Goal: Task Accomplishment & Management: Use online tool/utility

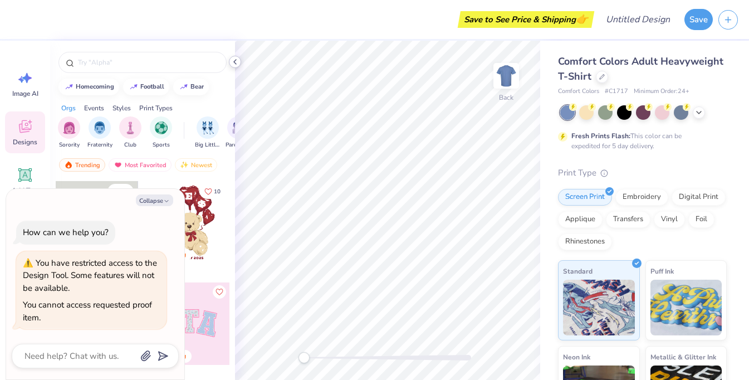
click at [236, 63] on icon at bounding box center [235, 61] width 9 height 9
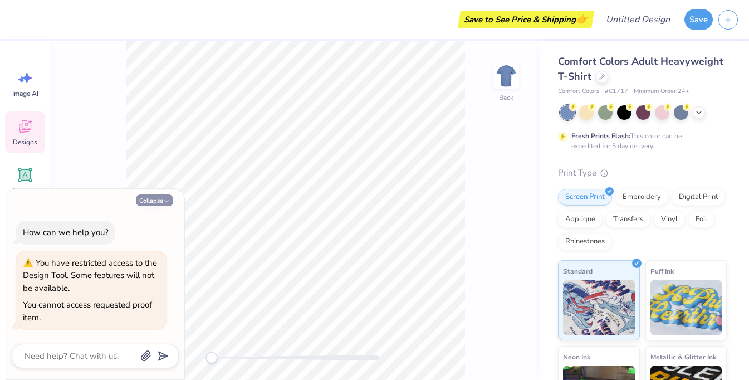
click at [153, 200] on button "Collapse" at bounding box center [154, 200] width 37 height 12
type textarea "x"
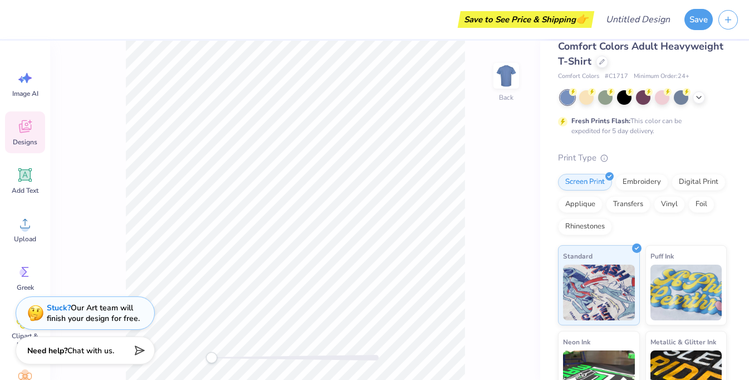
scroll to position [14, 0]
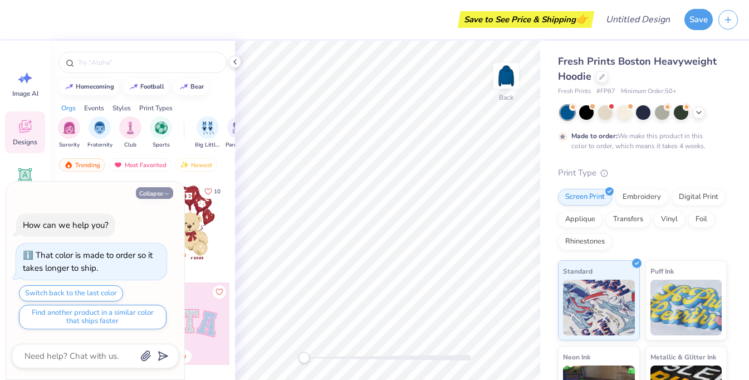
click at [149, 196] on button "Collapse" at bounding box center [154, 193] width 37 height 12
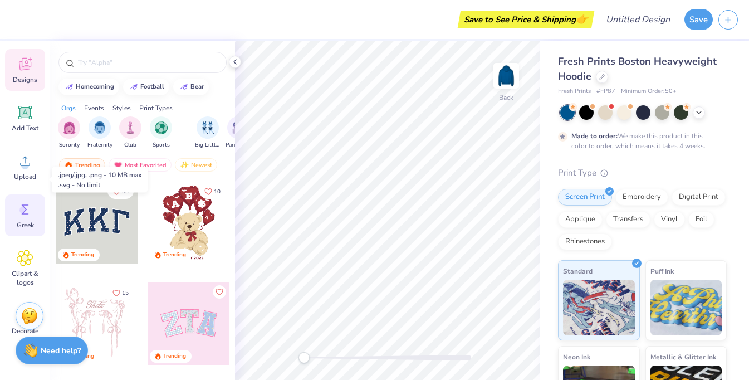
scroll to position [64, 0]
click at [25, 212] on circle at bounding box center [23, 209] width 8 height 8
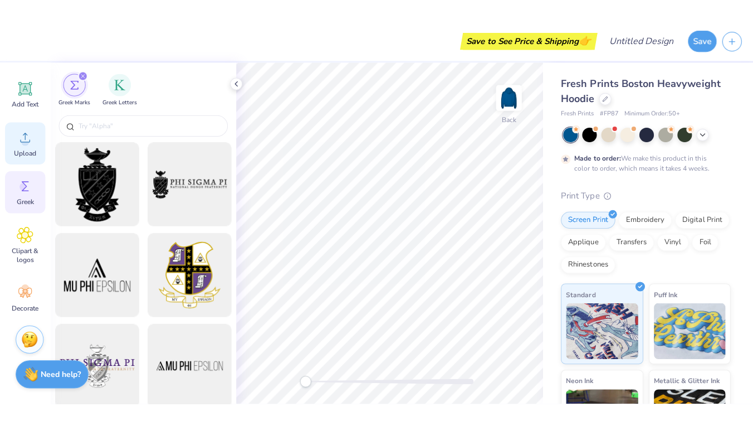
scroll to position [108, 0]
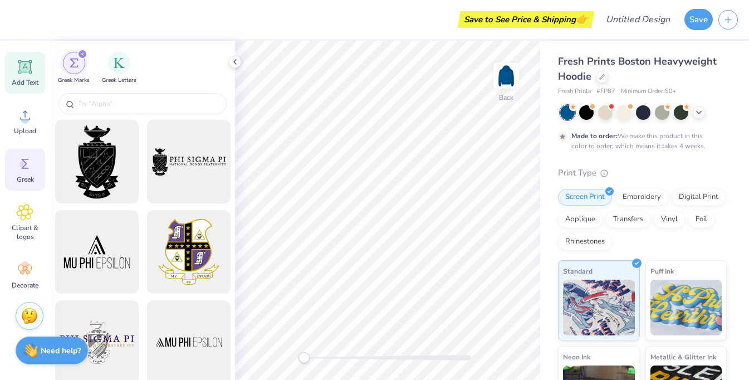
click at [27, 71] on icon at bounding box center [25, 67] width 11 height 11
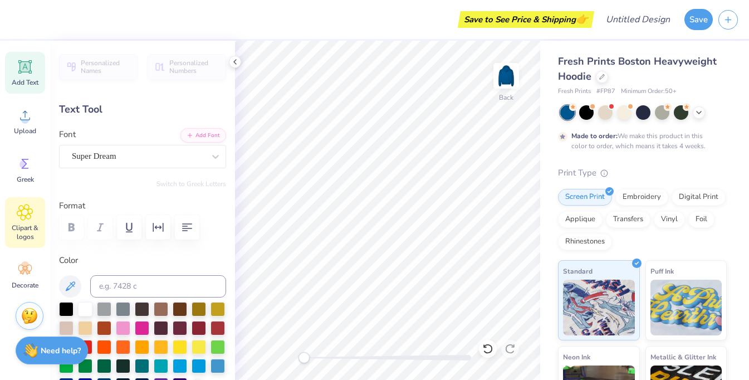
click at [25, 204] on icon at bounding box center [25, 212] width 16 height 17
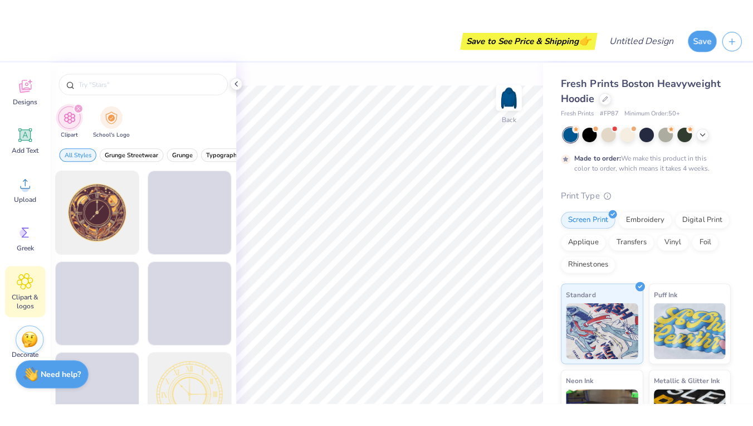
scroll to position [62, 0]
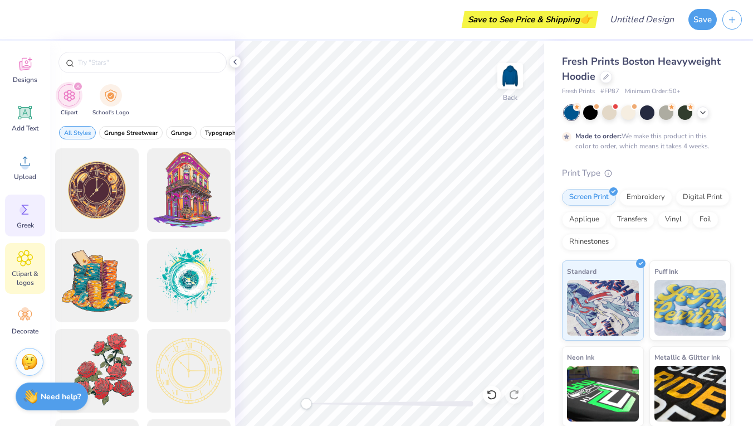
click at [25, 212] on icon at bounding box center [25, 209] width 7 height 10
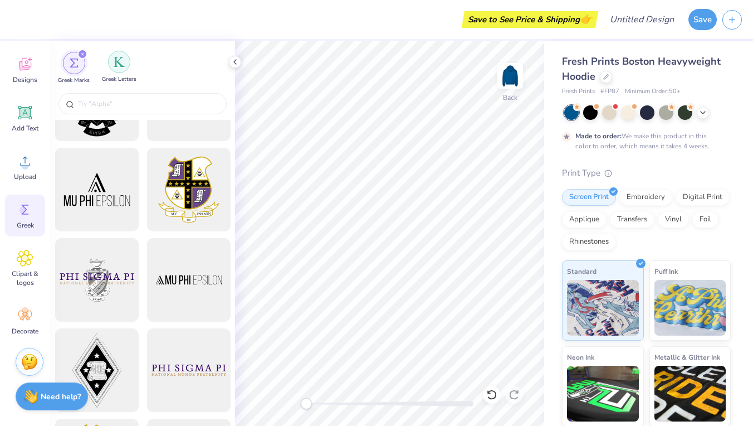
click at [118, 58] on img "filter for Greek Letters" at bounding box center [119, 61] width 11 height 11
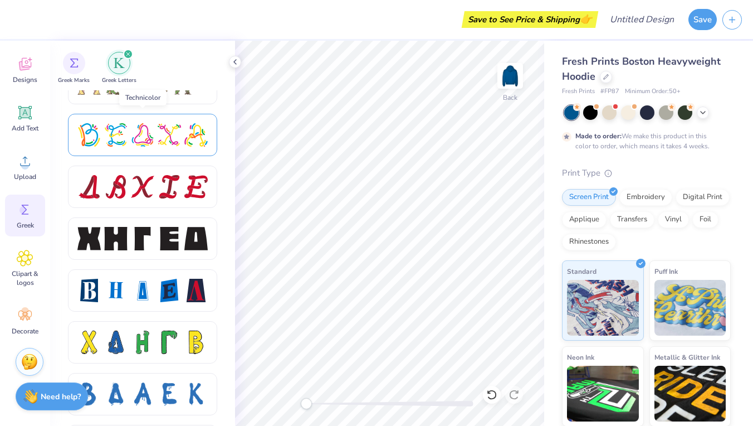
scroll to position [1377, 0]
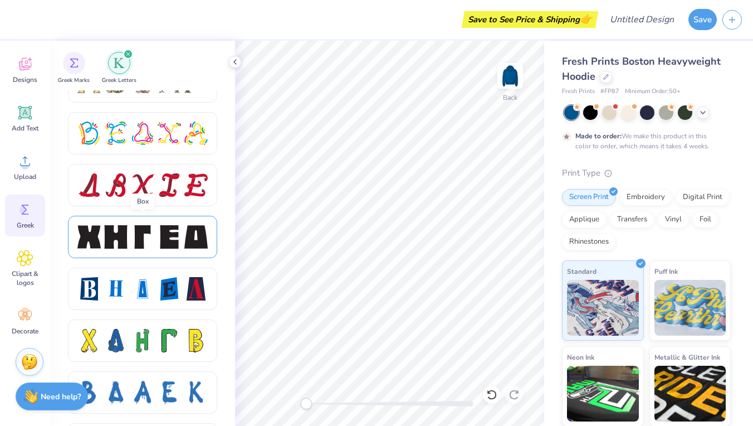
click at [162, 226] on div at bounding box center [169, 236] width 23 height 23
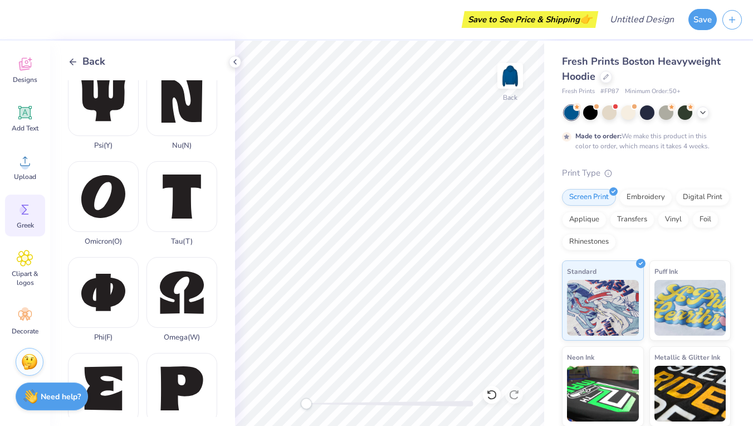
scroll to position [495, 0]
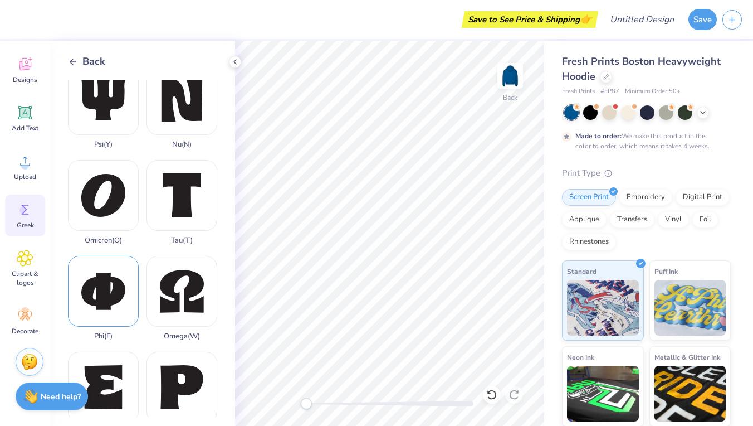
click at [99, 298] on div "Phi ( F )" at bounding box center [103, 298] width 71 height 85
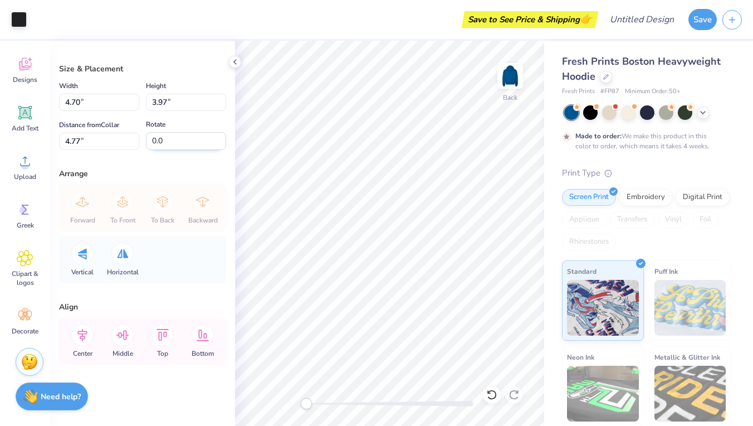
scroll to position [8, 0]
click at [675, 287] on img at bounding box center [691, 308] width 72 height 56
click at [611, 286] on img at bounding box center [603, 306] width 72 height 56
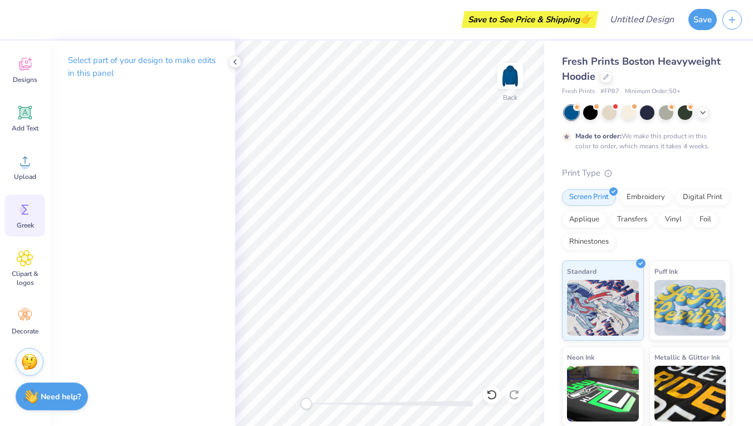
click at [27, 206] on icon at bounding box center [25, 209] width 17 height 17
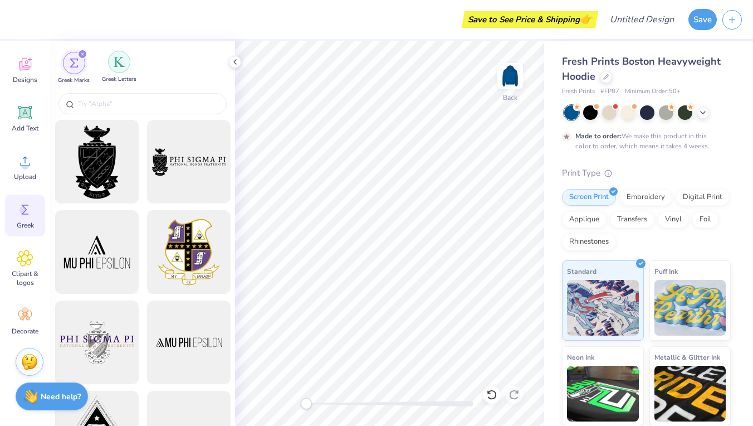
click at [122, 62] on img "filter for Greek Letters" at bounding box center [119, 61] width 11 height 11
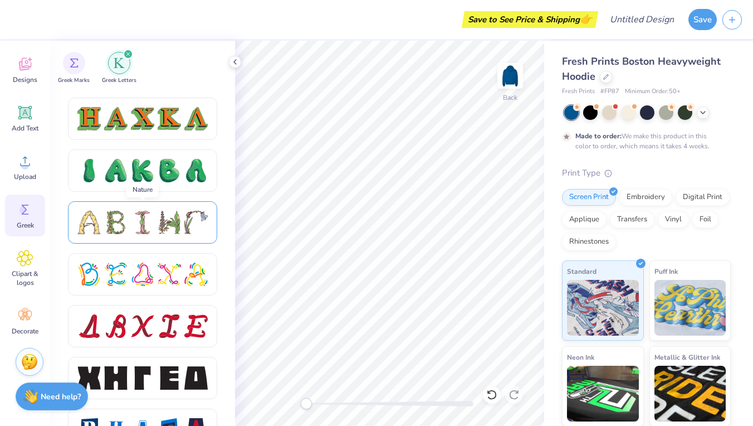
scroll to position [1226, 0]
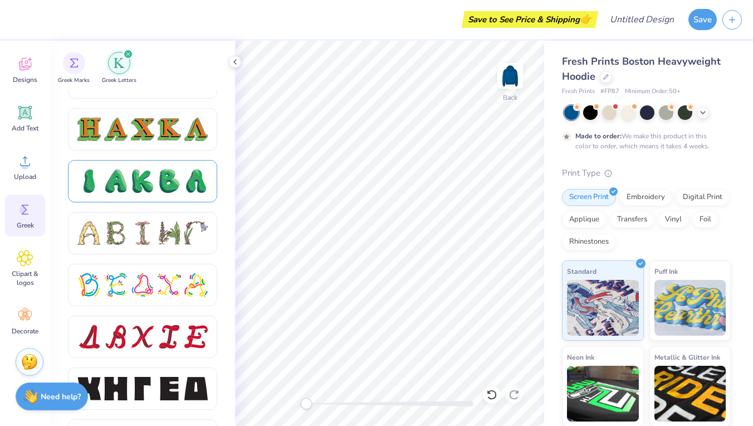
click at [163, 166] on div at bounding box center [142, 181] width 149 height 42
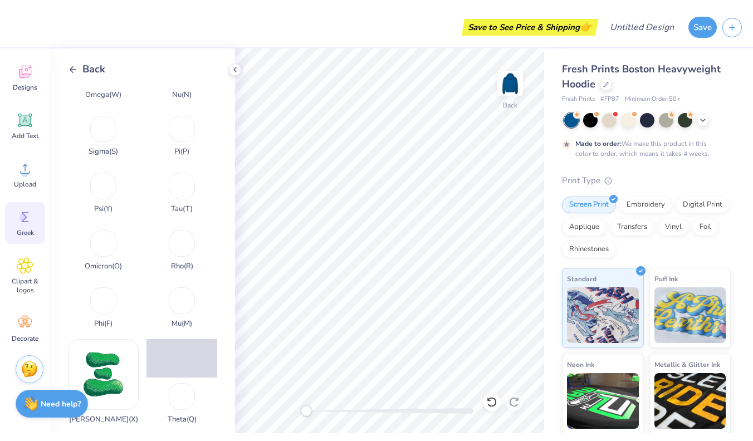
scroll to position [518, 0]
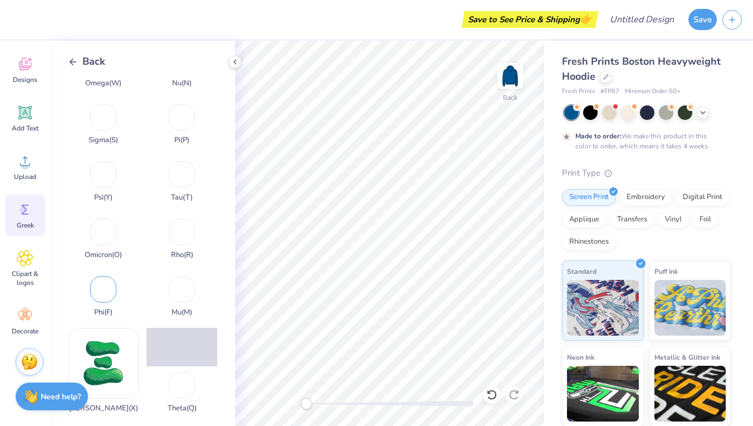
click at [106, 291] on div "Phi ( F )" at bounding box center [103, 293] width 71 height 46
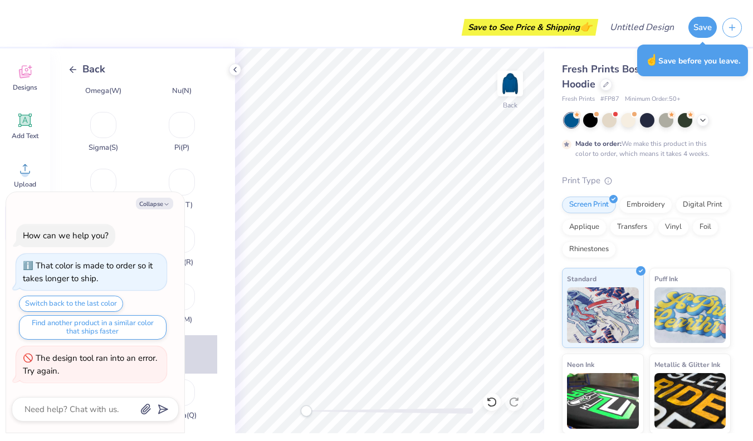
scroll to position [47, 0]
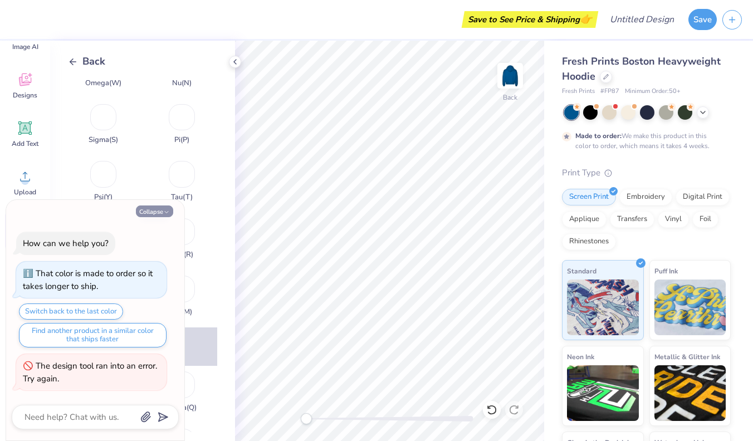
click at [145, 213] on button "Collapse" at bounding box center [154, 212] width 37 height 12
type textarea "x"
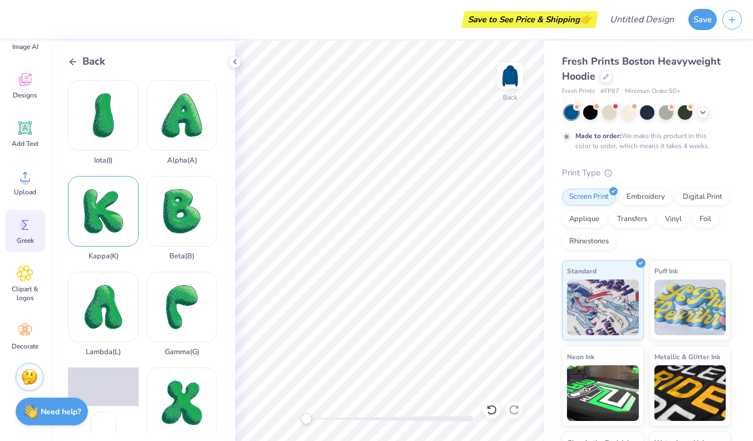
scroll to position [0, 0]
click at [72, 57] on icon at bounding box center [73, 62] width 10 height 10
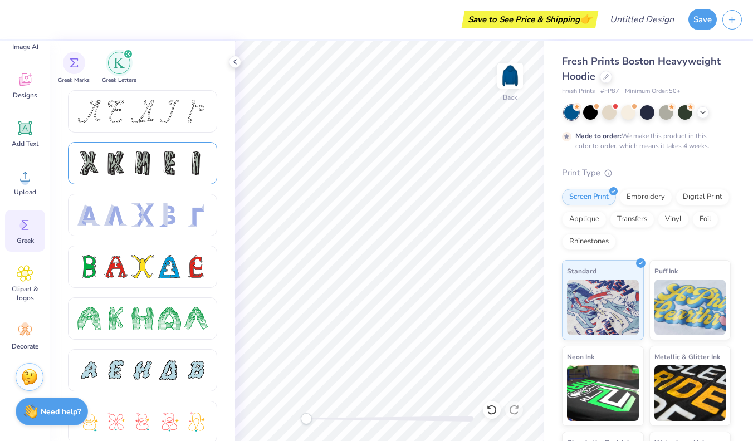
click at [132, 166] on div at bounding box center [142, 163] width 23 height 23
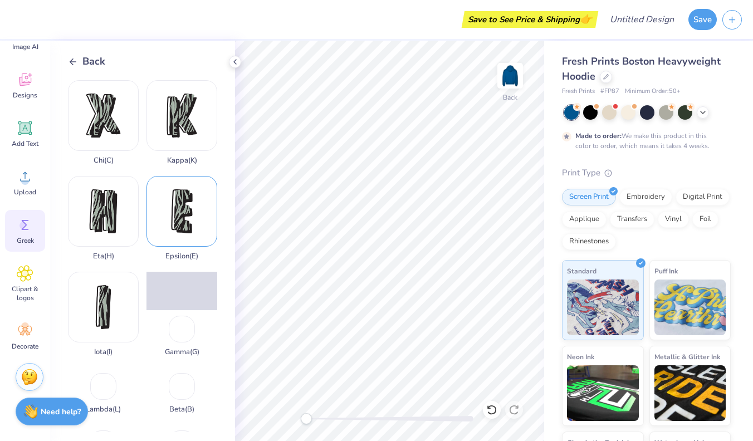
click at [183, 212] on div "Epsilon ( E )" at bounding box center [182, 218] width 71 height 85
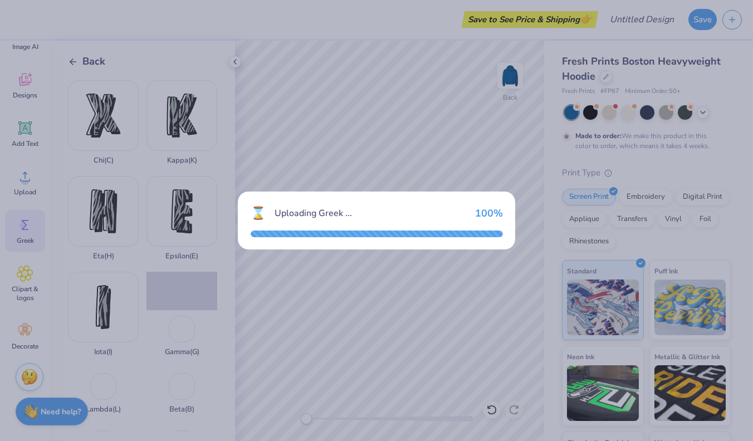
click at [501, 74] on div "⌛ Uploading Greek ... 100 %" at bounding box center [376, 220] width 753 height 441
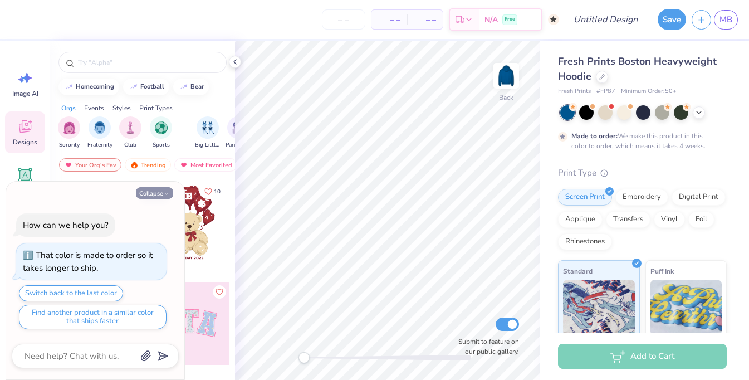
click at [156, 192] on button "Collapse" at bounding box center [154, 193] width 37 height 12
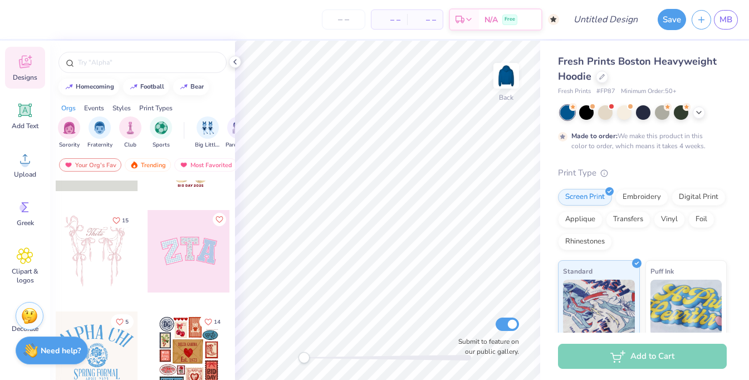
scroll to position [83, 0]
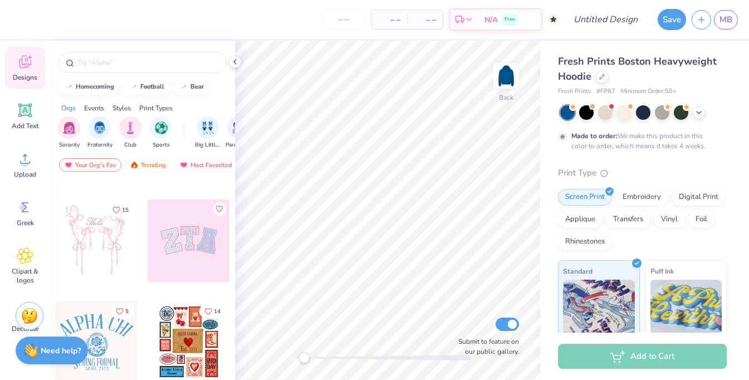
click at [188, 245] on div at bounding box center [189, 240] width 82 height 82
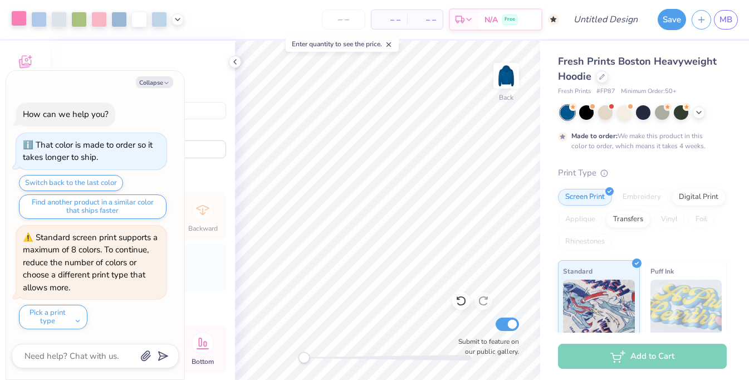
click at [18, 25] on div at bounding box center [19, 19] width 16 height 16
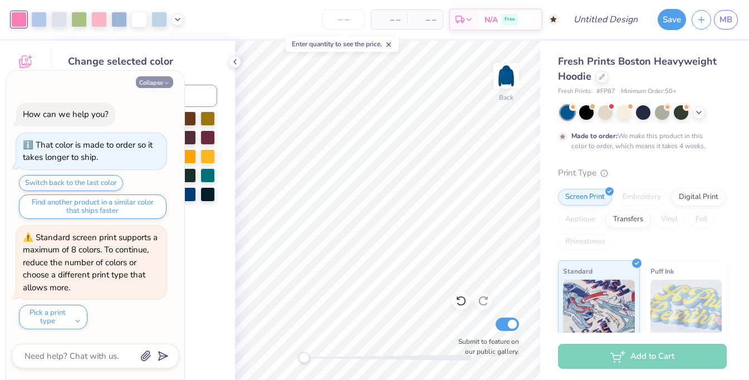
click at [159, 84] on button "Collapse" at bounding box center [154, 82] width 37 height 12
type textarea "x"
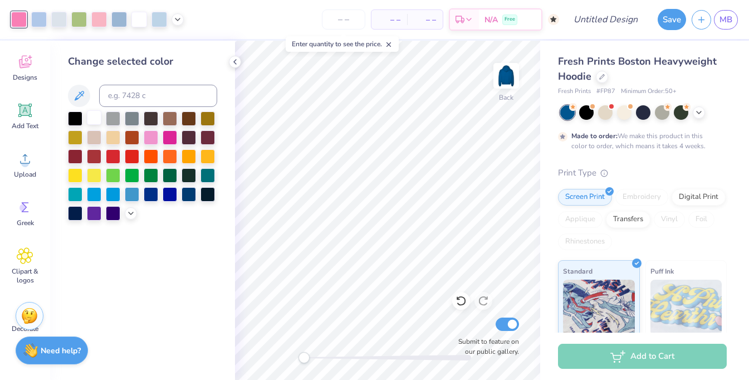
click at [100, 119] on div at bounding box center [94, 117] width 14 height 14
click at [38, 20] on div at bounding box center [39, 19] width 16 height 16
click at [92, 115] on div at bounding box center [94, 117] width 14 height 14
click at [37, 18] on div at bounding box center [39, 19] width 16 height 16
click at [78, 96] on icon at bounding box center [78, 95] width 13 height 13
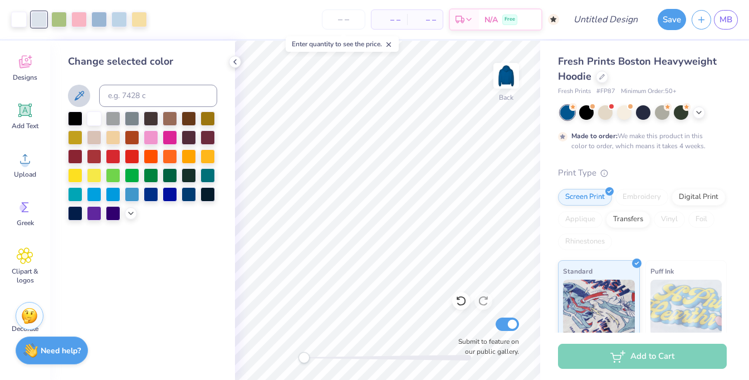
click at [83, 101] on icon at bounding box center [78, 95] width 13 height 13
click at [135, 212] on div at bounding box center [131, 212] width 12 height 12
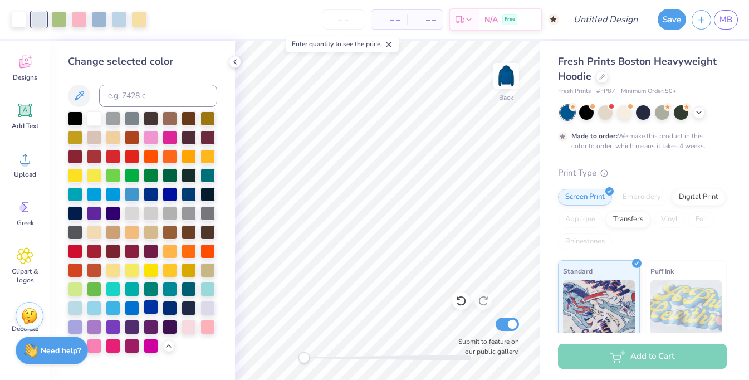
click at [150, 310] on div at bounding box center [151, 307] width 14 height 14
click at [133, 307] on div at bounding box center [132, 307] width 14 height 14
click at [38, 20] on div at bounding box center [39, 20] width 16 height 16
click at [92, 118] on div at bounding box center [94, 117] width 14 height 14
click at [97, 120] on div at bounding box center [94, 117] width 14 height 14
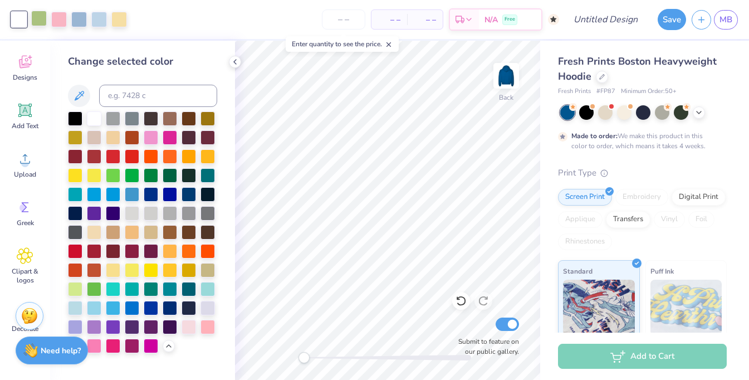
click at [44, 20] on div at bounding box center [39, 19] width 16 height 16
click at [92, 118] on div at bounding box center [94, 117] width 14 height 14
click at [44, 21] on div at bounding box center [39, 19] width 16 height 16
click at [150, 193] on div at bounding box center [151, 193] width 14 height 14
click at [97, 119] on div at bounding box center [94, 117] width 14 height 14
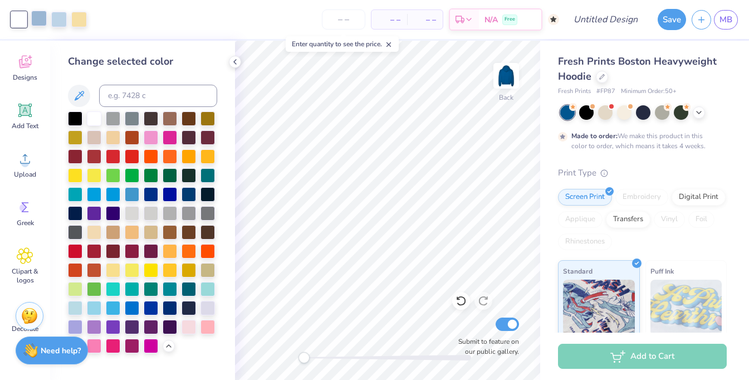
click at [45, 19] on div at bounding box center [39, 19] width 16 height 16
click at [100, 120] on div at bounding box center [94, 117] width 14 height 14
click at [44, 24] on div at bounding box center [39, 19] width 16 height 16
click at [96, 117] on div at bounding box center [94, 117] width 14 height 14
click at [38, 18] on div at bounding box center [39, 19] width 16 height 16
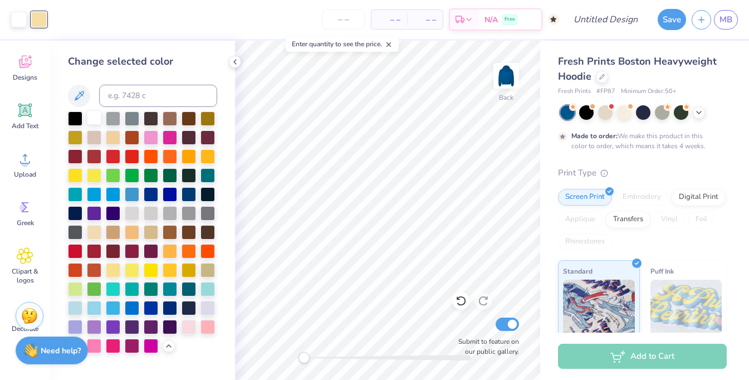
click at [93, 120] on div at bounding box center [94, 117] width 14 height 14
click at [100, 142] on div at bounding box center [94, 136] width 14 height 14
click at [21, 17] on div at bounding box center [19, 20] width 16 height 16
drag, startPoint x: 37, startPoint y: 23, endPoint x: 55, endPoint y: 31, distance: 19.2
click at [55, 31] on div "– – Per Item – – Total Est. Delivery N/A Free" at bounding box center [295, 19] width 527 height 39
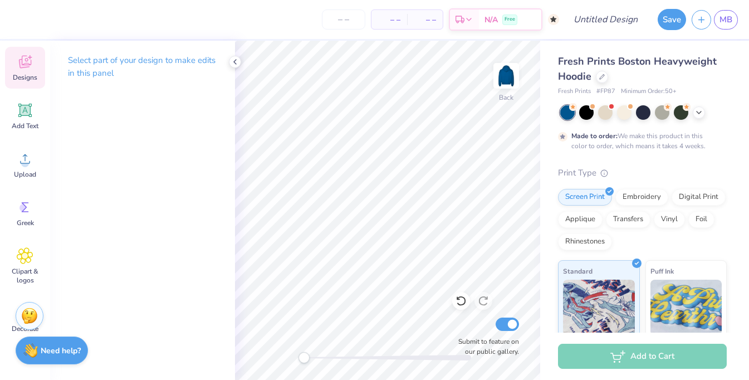
click at [28, 68] on icon at bounding box center [25, 61] width 17 height 17
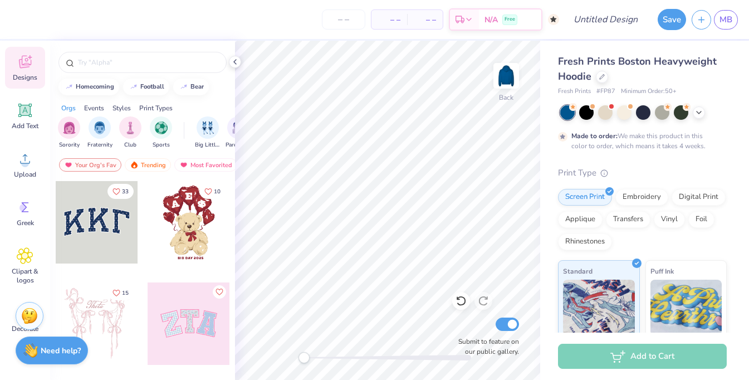
scroll to position [0, 0]
click at [89, 221] on div at bounding box center [97, 222] width 82 height 82
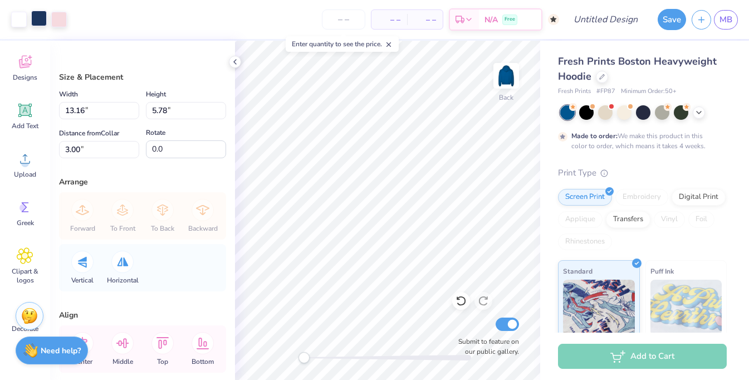
click at [42, 18] on div at bounding box center [39, 19] width 16 height 16
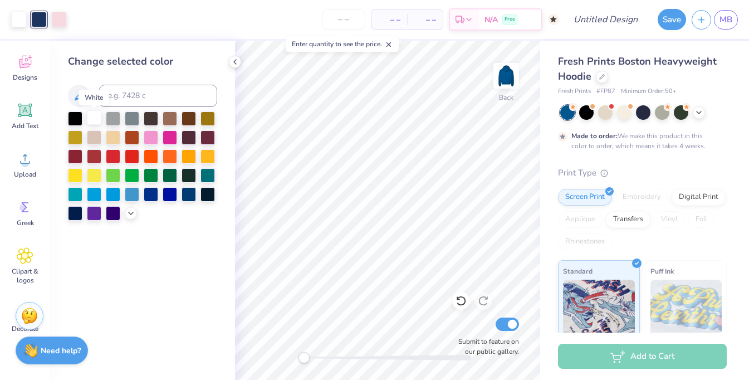
click at [94, 118] on div at bounding box center [94, 117] width 14 height 14
click at [40, 19] on div at bounding box center [39, 19] width 16 height 16
click at [77, 214] on div at bounding box center [75, 212] width 14 height 14
click at [192, 197] on div at bounding box center [189, 193] width 14 height 14
click at [115, 121] on div at bounding box center [113, 117] width 14 height 14
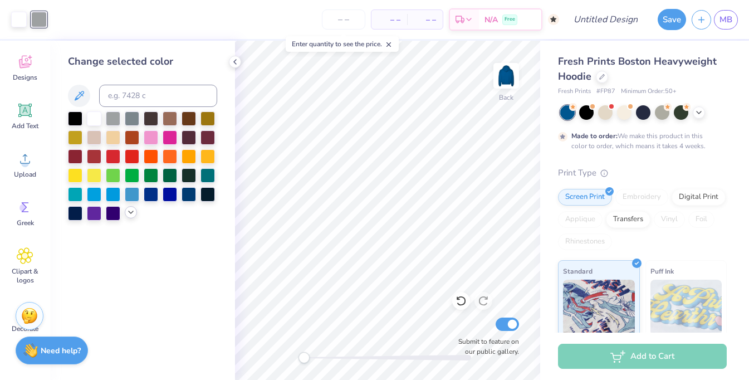
click at [131, 214] on icon at bounding box center [130, 212] width 9 height 9
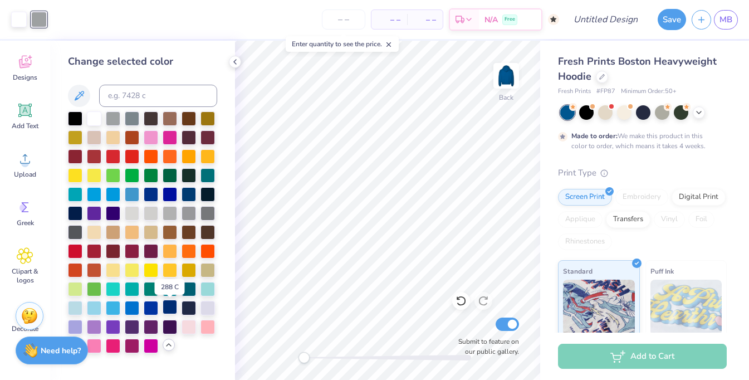
click at [173, 310] on div at bounding box center [170, 307] width 14 height 14
click at [153, 309] on div at bounding box center [151, 307] width 14 height 14
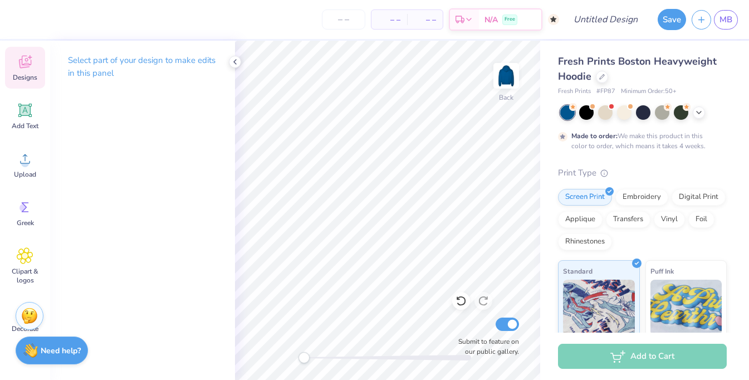
click at [34, 70] on div "Designs" at bounding box center [25, 68] width 40 height 42
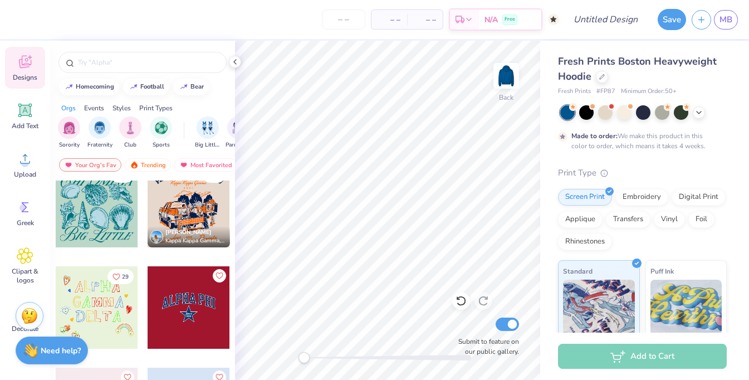
scroll to position [2651, 0]
click at [200, 303] on div at bounding box center [189, 308] width 82 height 82
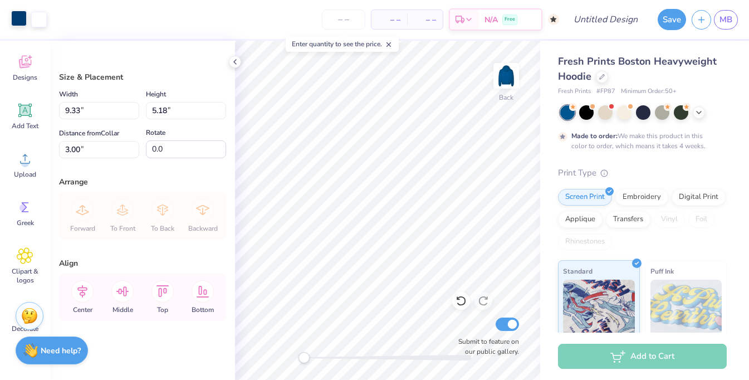
click at [21, 15] on div at bounding box center [19, 19] width 16 height 16
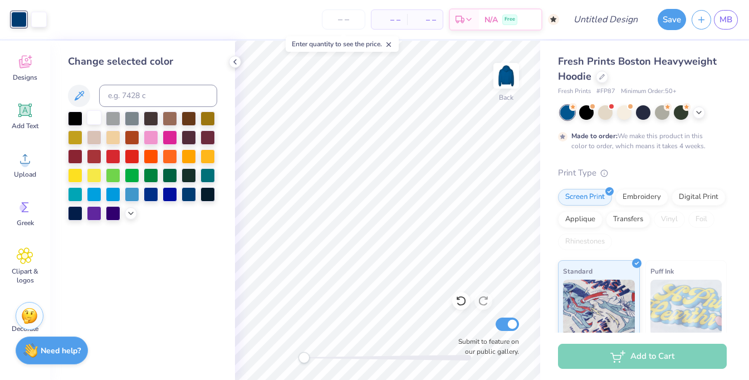
click at [91, 119] on div at bounding box center [94, 117] width 14 height 14
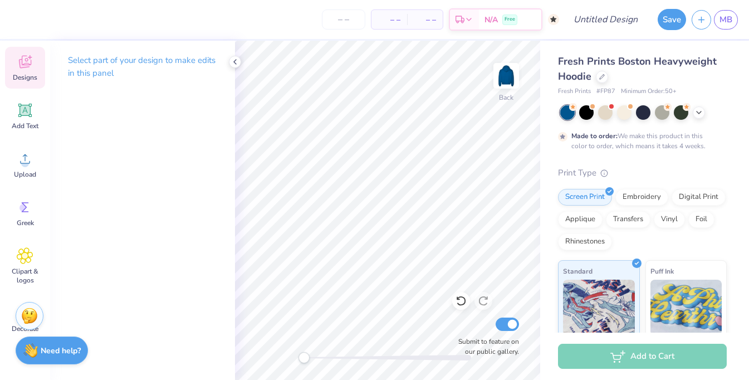
click at [33, 69] on div "Designs" at bounding box center [25, 68] width 40 height 42
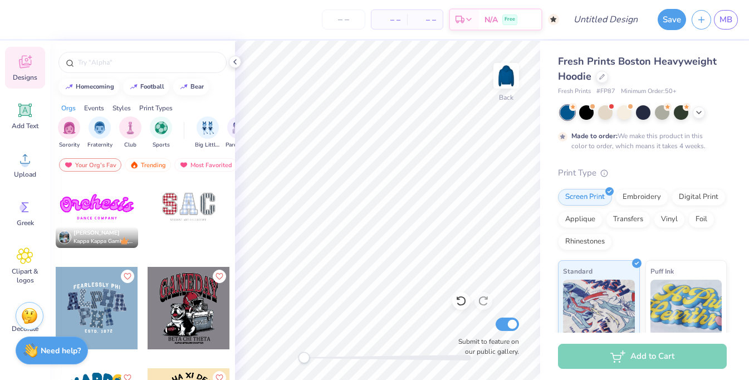
scroll to position [1899, 0]
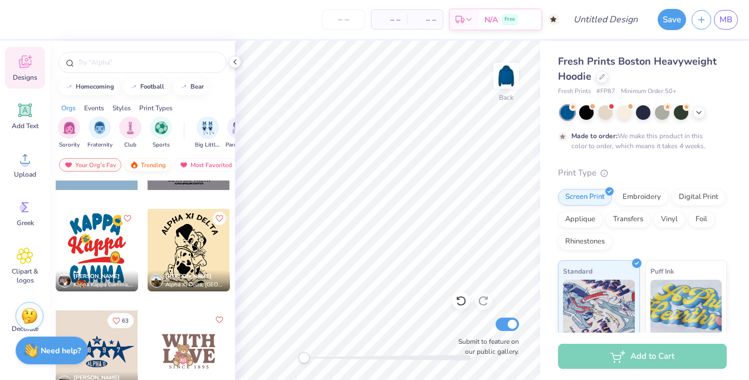
click at [152, 159] on div "Trending" at bounding box center [148, 164] width 46 height 13
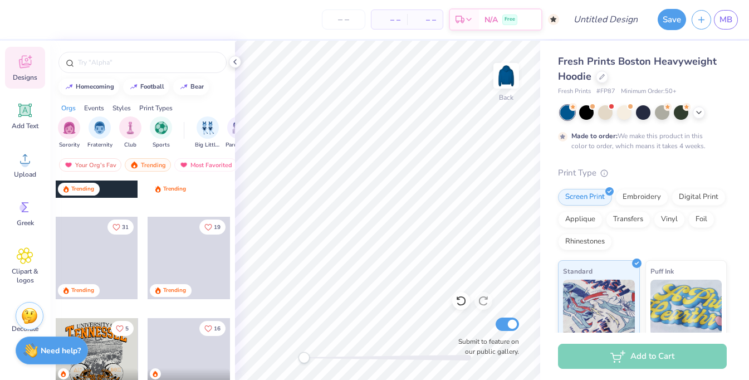
scroll to position [3212, 0]
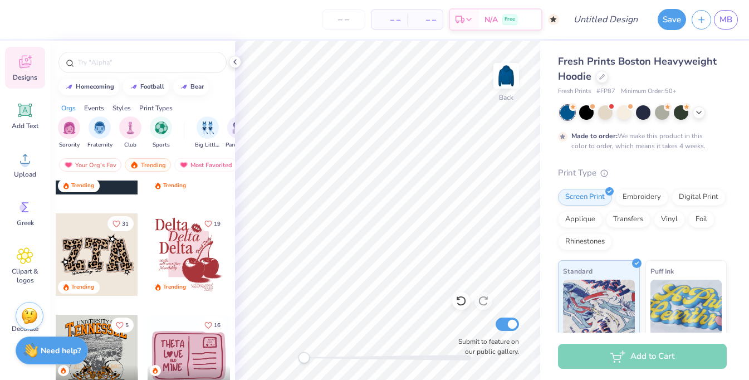
click at [101, 248] on div at bounding box center [97, 254] width 82 height 82
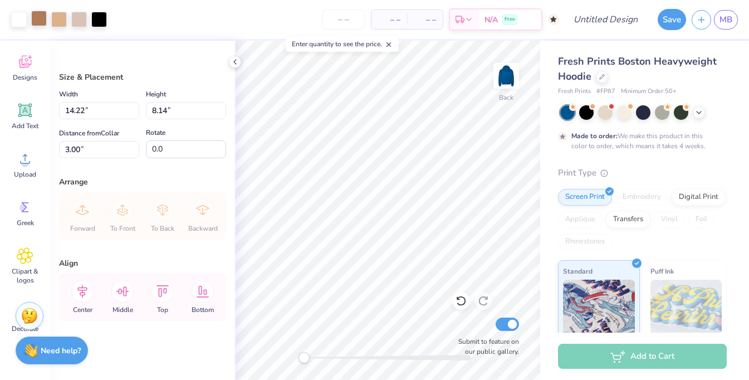
click at [40, 22] on div at bounding box center [39, 19] width 16 height 16
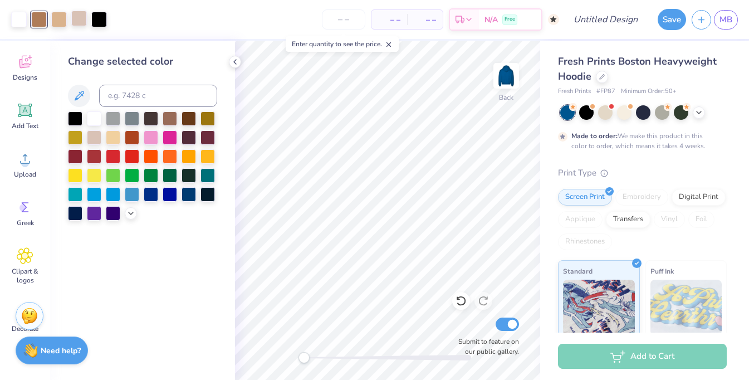
click at [74, 17] on div at bounding box center [79, 19] width 16 height 16
click at [96, 115] on div at bounding box center [94, 117] width 14 height 14
click at [43, 18] on div at bounding box center [39, 19] width 16 height 16
click at [117, 116] on div at bounding box center [113, 117] width 14 height 14
click at [77, 18] on div at bounding box center [79, 19] width 16 height 16
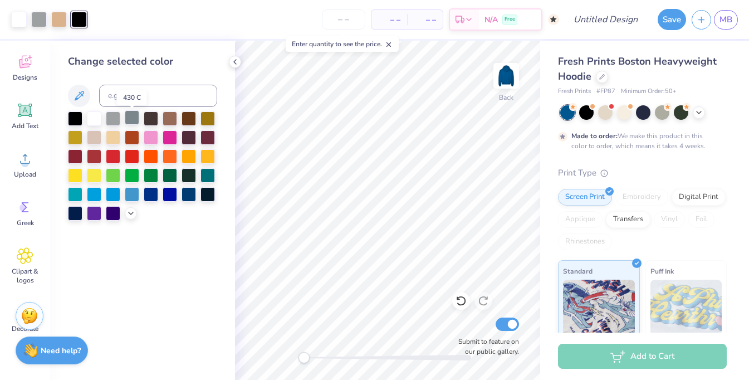
click at [133, 124] on div at bounding box center [132, 117] width 14 height 14
click at [60, 15] on div at bounding box center [59, 19] width 16 height 16
click at [129, 125] on div at bounding box center [132, 117] width 14 height 14
click at [100, 125] on div at bounding box center [94, 117] width 14 height 14
click at [36, 15] on div at bounding box center [39, 19] width 16 height 16
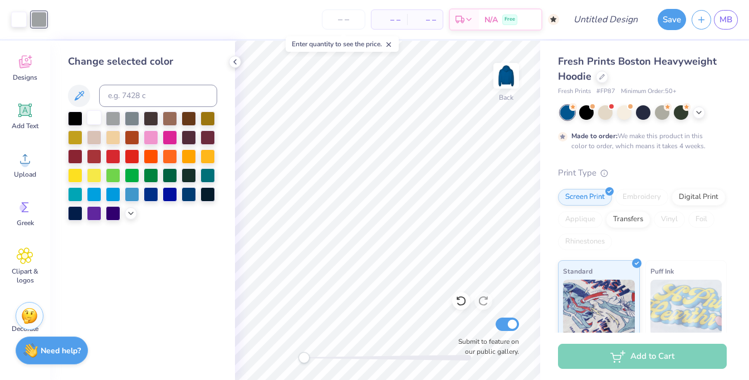
click at [89, 119] on div at bounding box center [94, 117] width 14 height 14
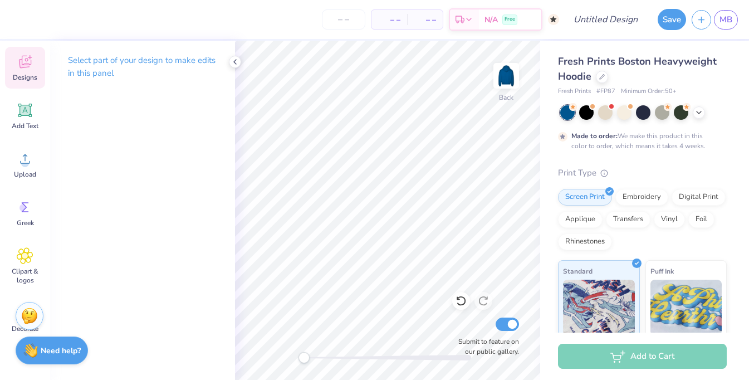
click at [35, 54] on div "Designs" at bounding box center [25, 68] width 40 height 42
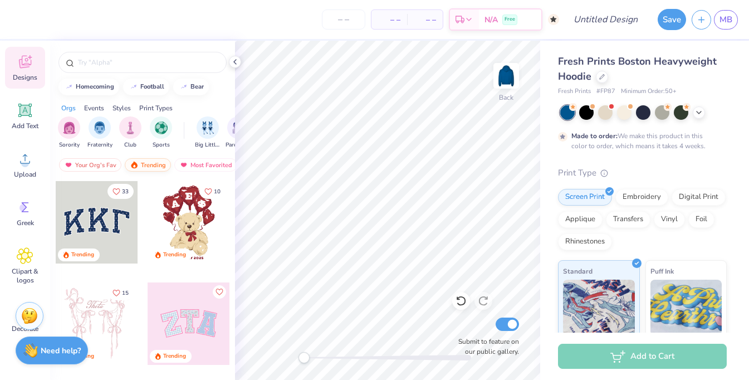
click at [150, 161] on div "Trending" at bounding box center [148, 164] width 46 height 13
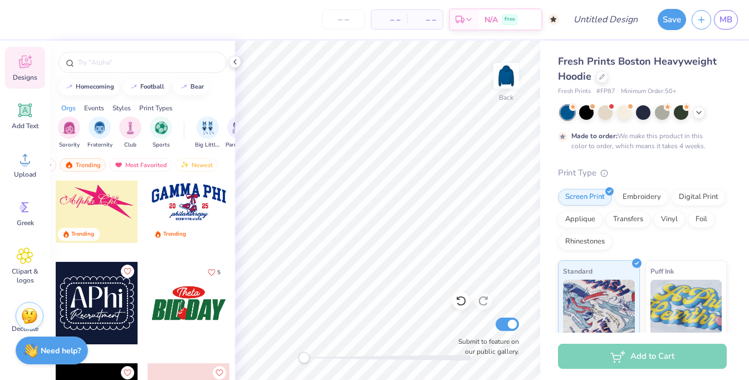
scroll to position [4890, 0]
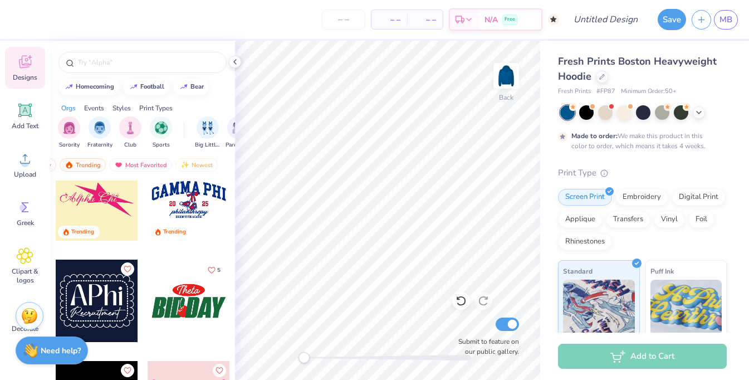
click at [98, 207] on div at bounding box center [97, 199] width 82 height 82
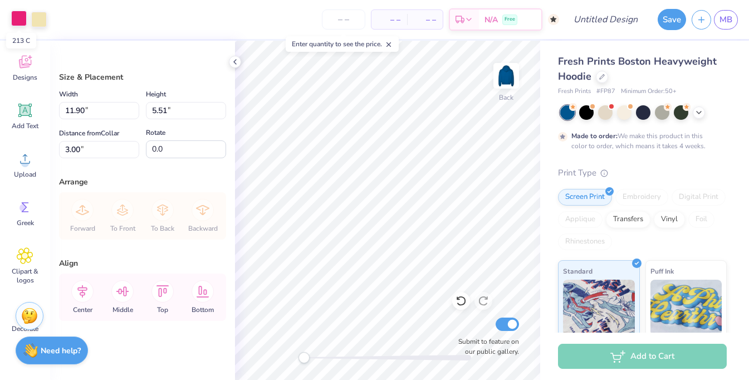
click at [19, 16] on div at bounding box center [19, 19] width 16 height 16
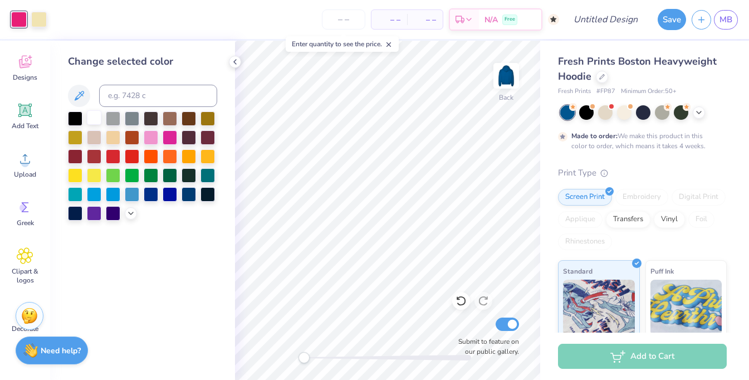
click at [97, 115] on div at bounding box center [94, 117] width 14 height 14
click at [37, 21] on div at bounding box center [39, 19] width 16 height 16
click at [150, 196] on div at bounding box center [151, 193] width 14 height 14
click at [82, 91] on icon at bounding box center [78, 95] width 13 height 13
click at [131, 213] on icon at bounding box center [130, 212] width 9 height 9
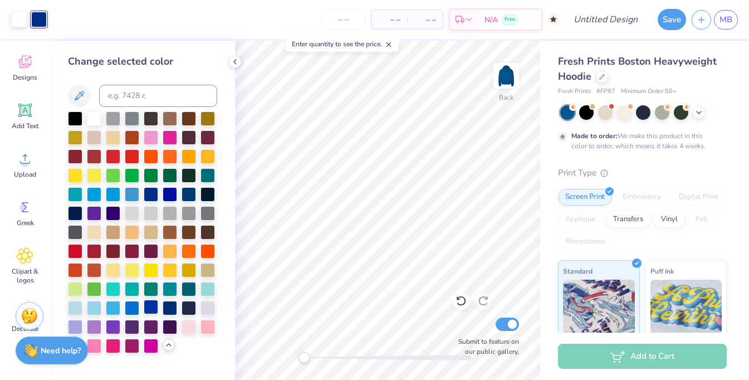
click at [150, 308] on div at bounding box center [151, 307] width 14 height 14
click at [170, 313] on div at bounding box center [170, 307] width 14 height 14
click at [135, 308] on div at bounding box center [132, 307] width 14 height 14
click at [167, 306] on div at bounding box center [170, 307] width 14 height 14
click at [155, 308] on div at bounding box center [151, 307] width 14 height 14
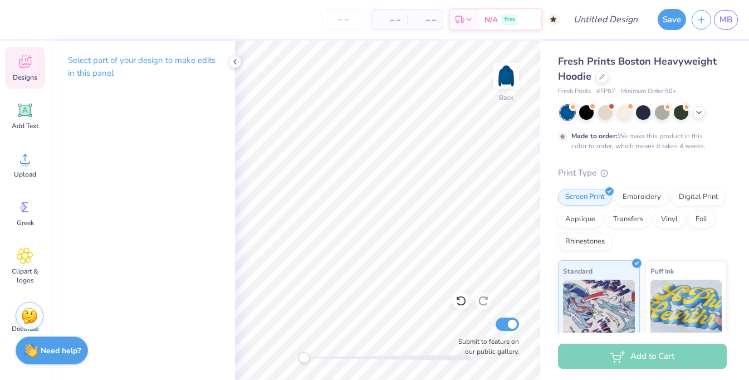
click at [29, 72] on div "Designs" at bounding box center [25, 68] width 40 height 42
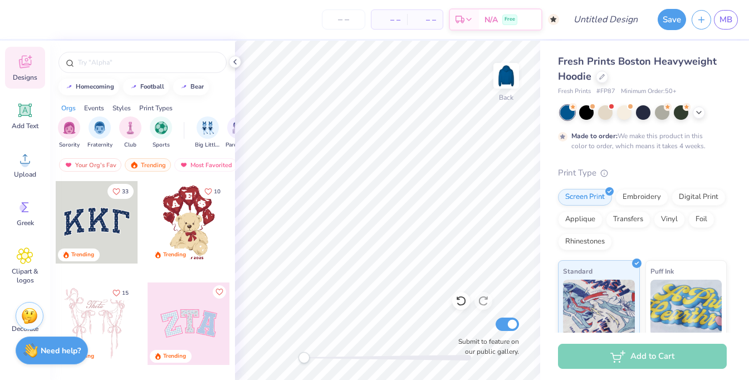
scroll to position [9, 0]
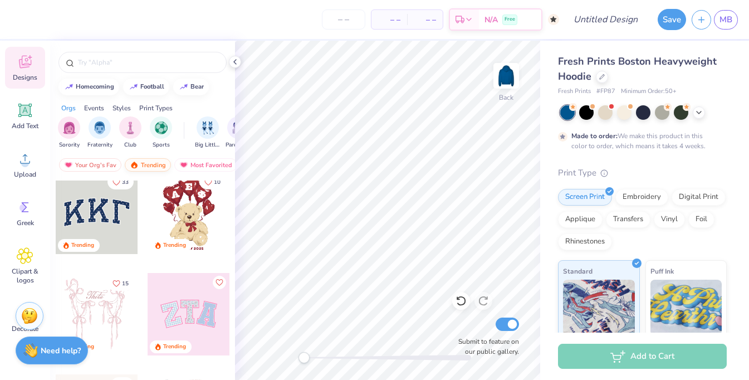
click at [148, 166] on div "Trending" at bounding box center [148, 164] width 46 height 13
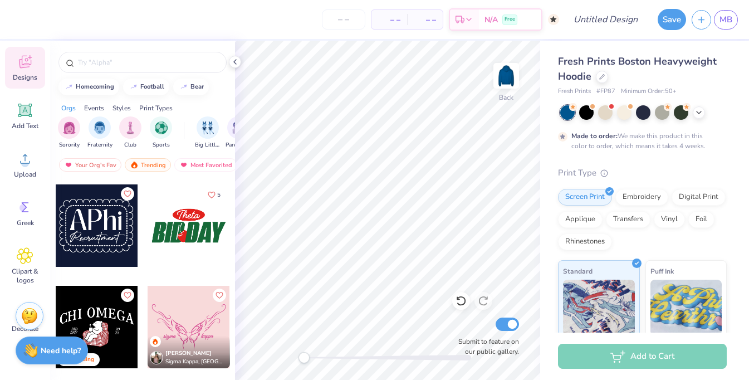
scroll to position [4968, 0]
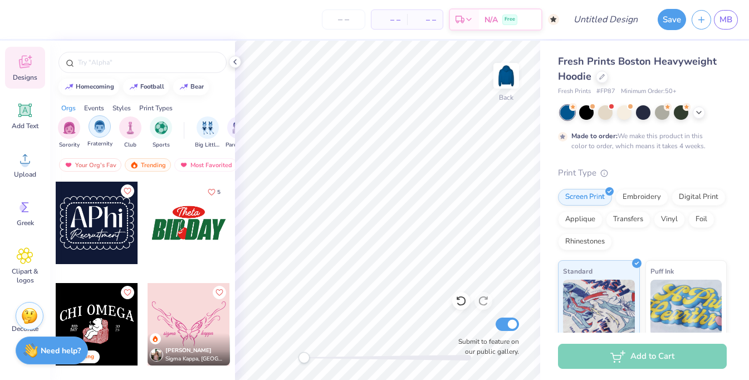
click at [101, 129] on img "filter for Fraternity" at bounding box center [100, 126] width 12 height 13
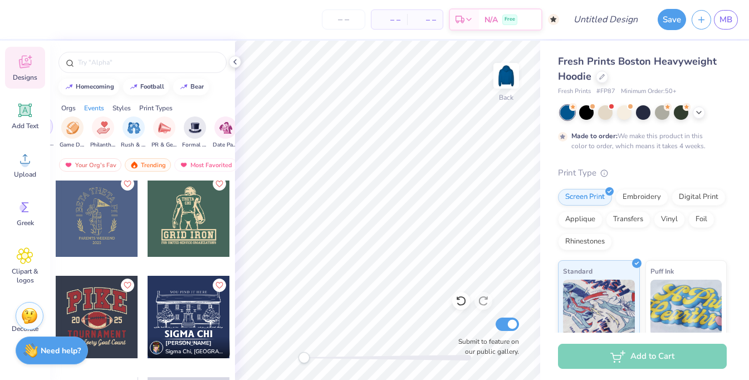
scroll to position [0, 197]
click at [167, 125] on img "filter for PR & General" at bounding box center [164, 126] width 13 height 13
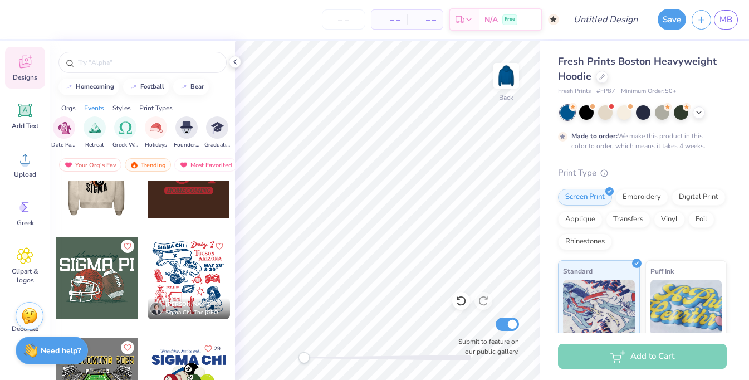
scroll to position [1568, 0]
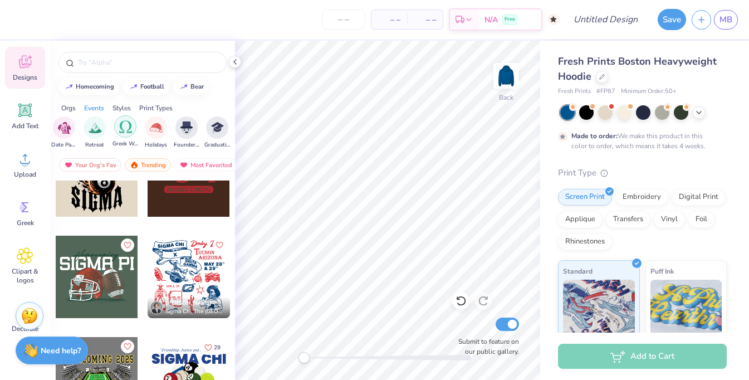
click at [126, 131] on img "filter for Greek Week" at bounding box center [125, 126] width 13 height 13
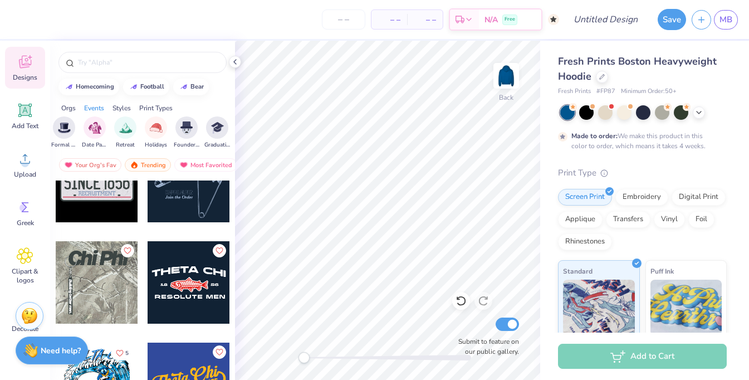
scroll to position [9983, 0]
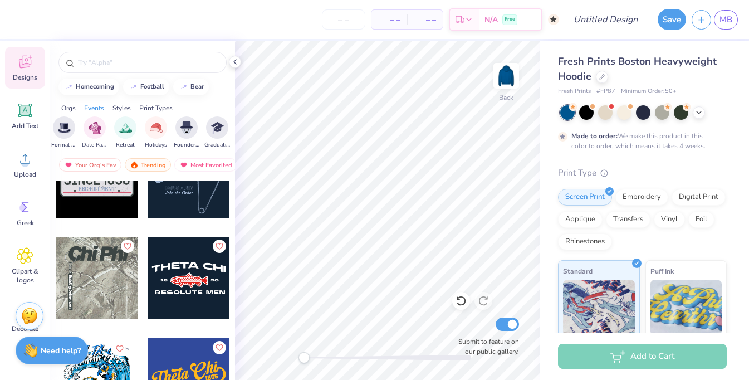
click at [125, 294] on div at bounding box center [97, 278] width 82 height 82
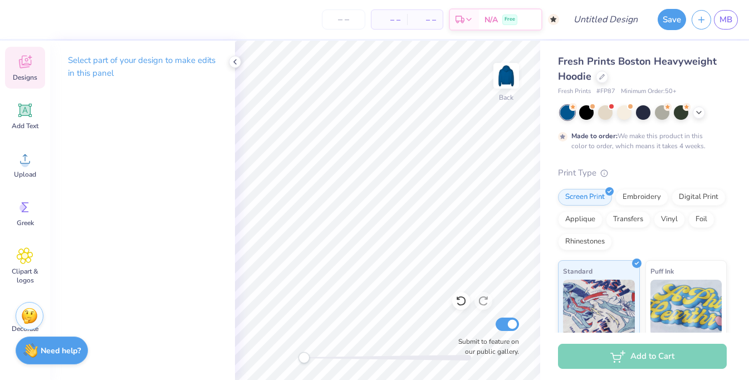
click at [32, 70] on div "Designs" at bounding box center [25, 68] width 40 height 42
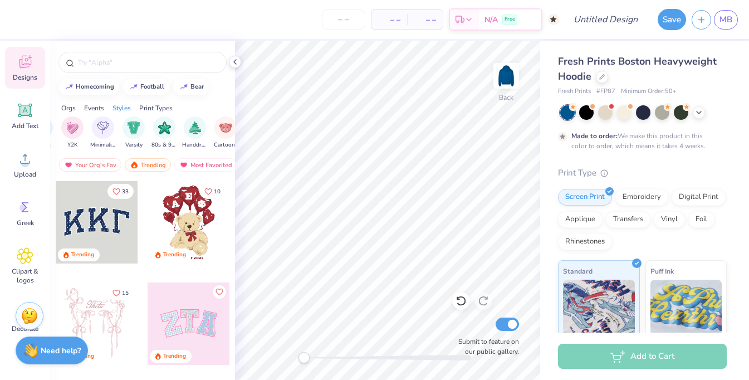
scroll to position [0, 609]
click at [142, 130] on img "filter for Varsity" at bounding box center [136, 126] width 13 height 13
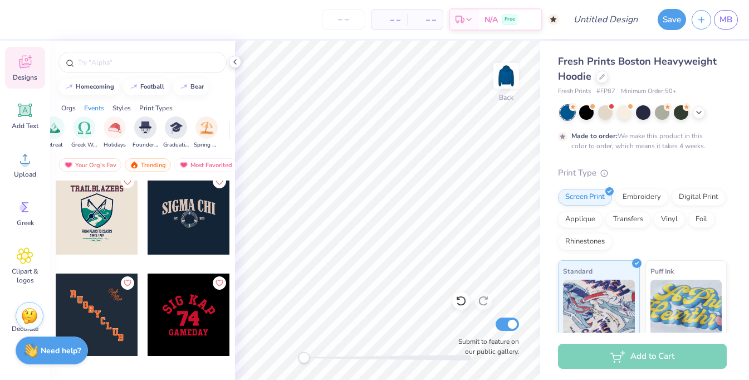
scroll to position [2186, 0]
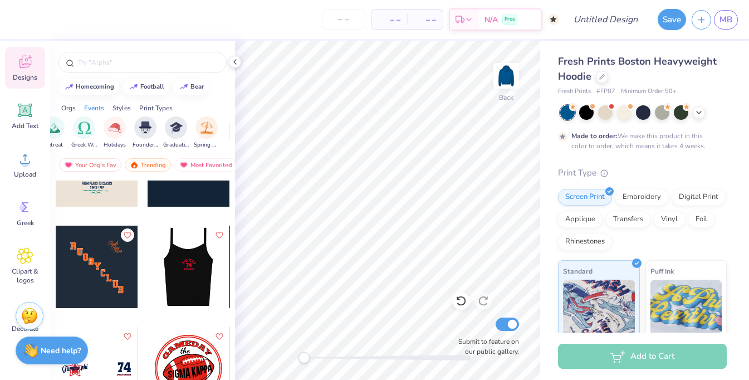
click at [111, 279] on div at bounding box center [97, 267] width 82 height 82
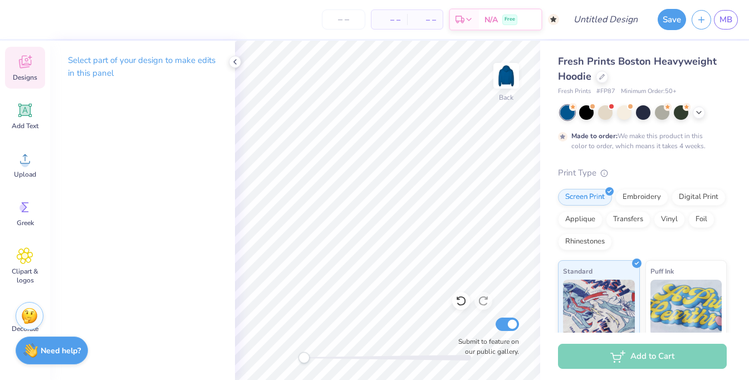
click at [32, 61] on icon at bounding box center [25, 61] width 17 height 17
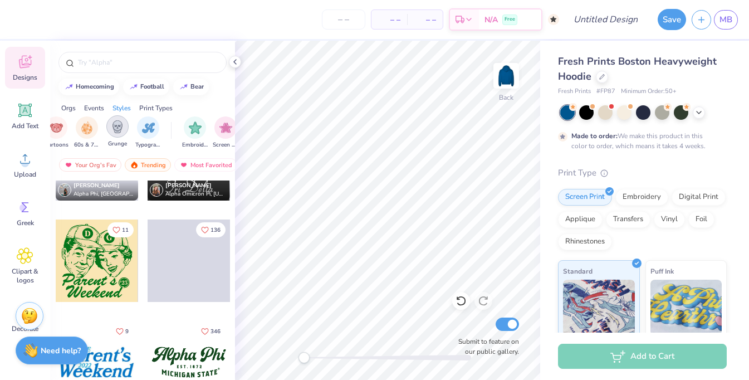
scroll to position [0, 784]
click at [154, 120] on div "Typography" at bounding box center [144, 131] width 26 height 33
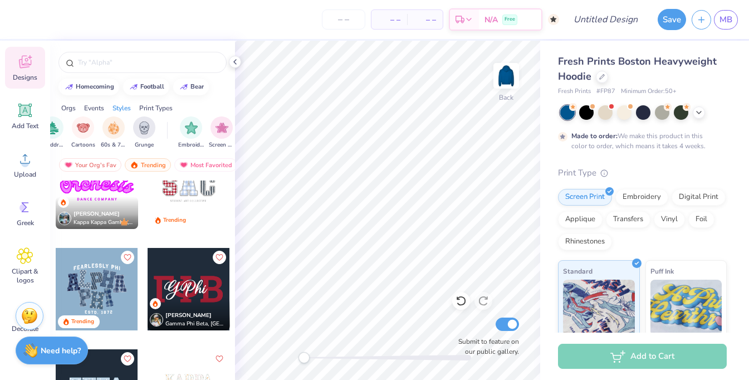
scroll to position [344, 0]
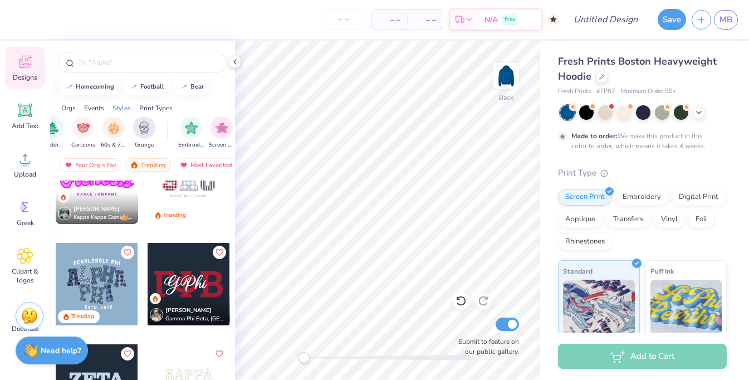
click at [186, 196] on div at bounding box center [189, 183] width 82 height 82
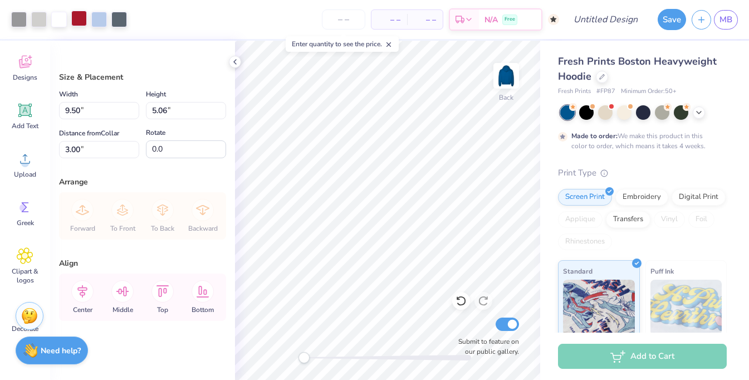
click at [81, 16] on div at bounding box center [79, 19] width 16 height 16
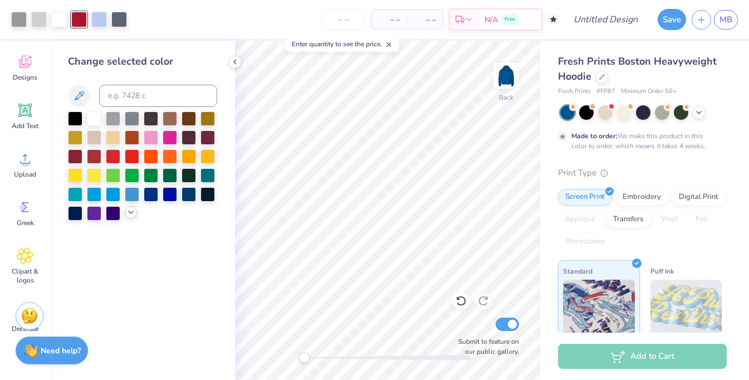
click at [133, 216] on icon at bounding box center [130, 212] width 9 height 9
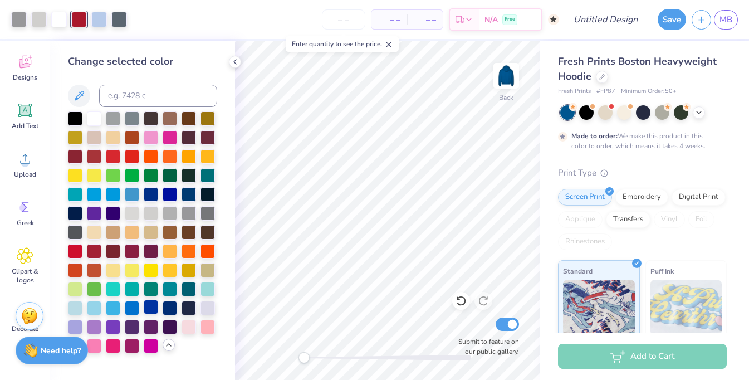
click at [150, 306] on div at bounding box center [151, 307] width 14 height 14
click at [136, 304] on div at bounding box center [132, 307] width 14 height 14
click at [148, 310] on div at bounding box center [151, 307] width 14 height 14
click at [167, 311] on div at bounding box center [170, 307] width 14 height 14
click at [42, 20] on div at bounding box center [39, 19] width 16 height 16
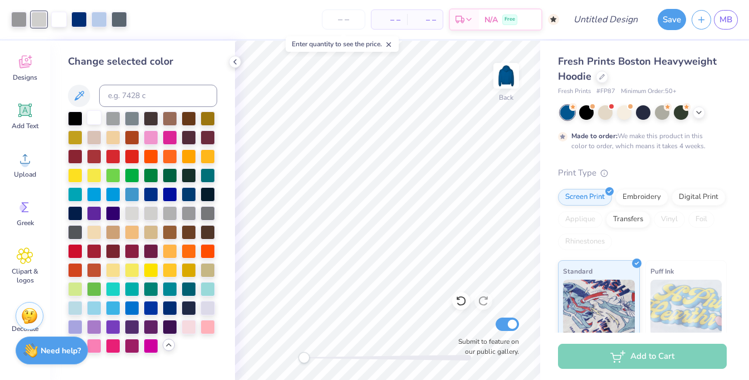
click at [94, 120] on div at bounding box center [94, 117] width 14 height 14
click at [18, 22] on div at bounding box center [19, 19] width 16 height 16
click at [94, 117] on div at bounding box center [94, 118] width 14 height 14
click at [82, 17] on div at bounding box center [79, 19] width 16 height 16
click at [168, 217] on div at bounding box center [170, 212] width 14 height 14
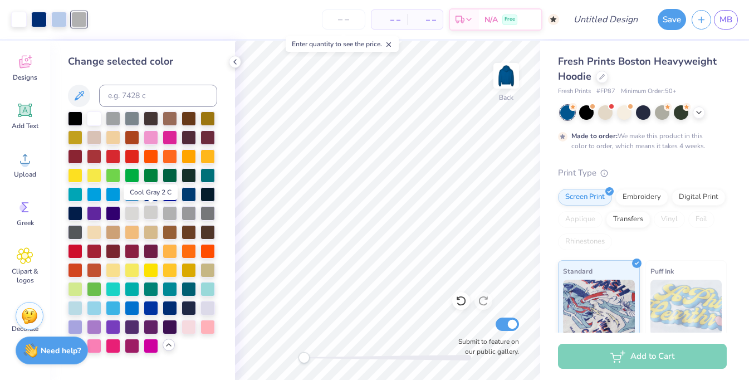
click at [154, 211] on div at bounding box center [151, 212] width 14 height 14
click at [33, 18] on div at bounding box center [39, 19] width 16 height 16
click at [149, 192] on div at bounding box center [151, 193] width 14 height 14
click at [62, 19] on div at bounding box center [59, 19] width 16 height 16
click at [86, 21] on div at bounding box center [79, 19] width 16 height 16
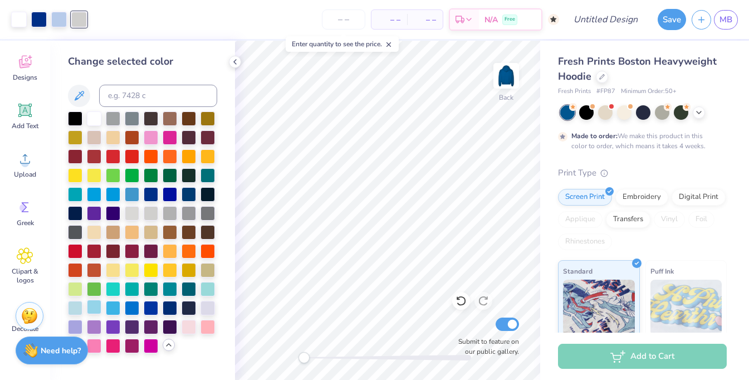
click at [95, 306] on div at bounding box center [94, 307] width 14 height 14
click at [73, 305] on div at bounding box center [75, 307] width 14 height 14
click at [208, 308] on div at bounding box center [208, 307] width 14 height 14
click at [168, 285] on div at bounding box center [170, 288] width 14 height 14
click at [117, 309] on div at bounding box center [113, 307] width 14 height 14
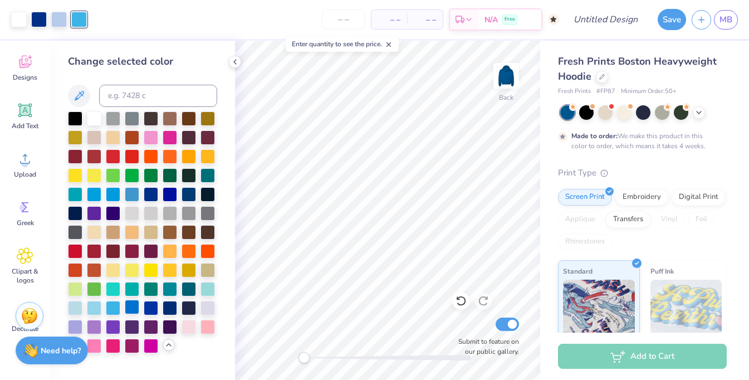
click at [135, 309] on div at bounding box center [132, 307] width 14 height 14
click at [53, 18] on div at bounding box center [59, 19] width 16 height 16
click at [96, 191] on div at bounding box center [94, 193] width 14 height 14
click at [170, 201] on div at bounding box center [170, 193] width 14 height 14
click at [170, 306] on div at bounding box center [170, 307] width 14 height 14
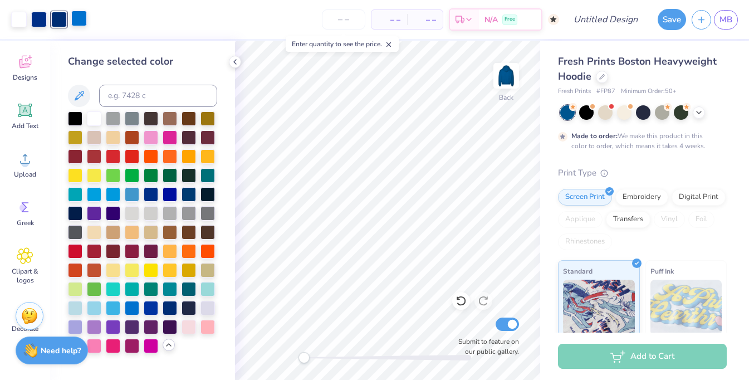
click at [76, 11] on div at bounding box center [79, 19] width 16 height 16
click at [133, 304] on div at bounding box center [132, 307] width 14 height 14
click at [186, 196] on div at bounding box center [189, 193] width 14 height 14
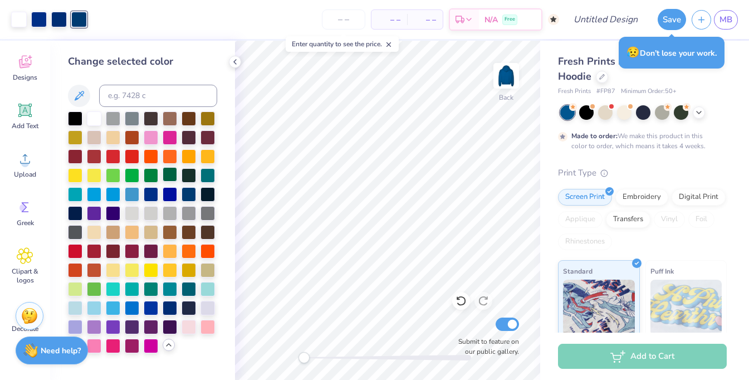
click at [167, 179] on div at bounding box center [170, 174] width 14 height 14
click at [208, 178] on div at bounding box center [208, 174] width 14 height 14
click at [61, 17] on div at bounding box center [59, 19] width 16 height 16
click at [150, 252] on div at bounding box center [151, 250] width 14 height 14
click at [132, 308] on div at bounding box center [132, 307] width 14 height 14
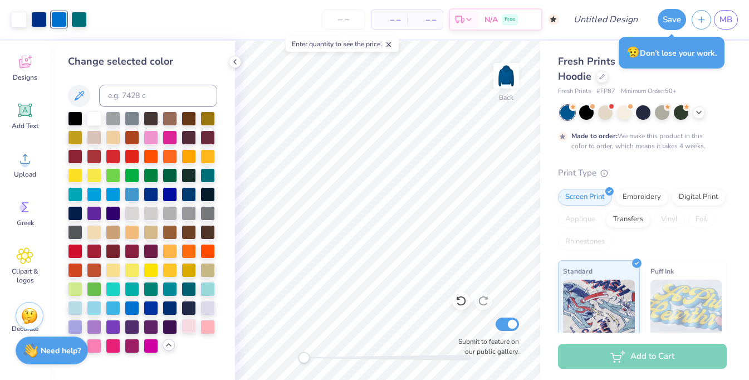
click at [192, 326] on div at bounding box center [189, 326] width 14 height 14
click at [35, 16] on div at bounding box center [39, 19] width 16 height 16
click at [153, 253] on div at bounding box center [151, 250] width 14 height 14
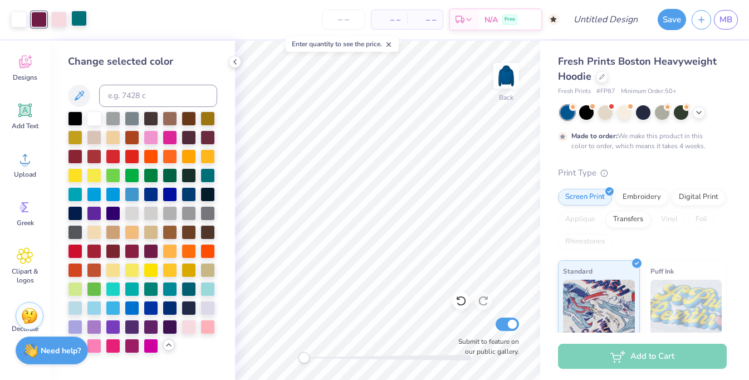
click at [79, 21] on div at bounding box center [79, 19] width 16 height 16
click at [96, 251] on div at bounding box center [94, 250] width 14 height 14
click at [130, 252] on div at bounding box center [132, 250] width 14 height 14
click at [120, 255] on div at bounding box center [113, 250] width 14 height 14
click at [150, 257] on div at bounding box center [151, 250] width 14 height 14
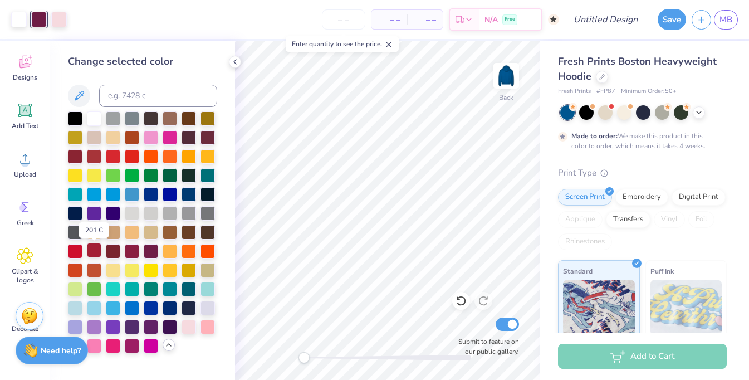
click at [100, 255] on div at bounding box center [94, 250] width 14 height 14
click at [112, 251] on div at bounding box center [113, 250] width 14 height 14
click at [62, 23] on div at bounding box center [59, 19] width 16 height 16
click at [150, 254] on div at bounding box center [151, 250] width 14 height 14
click at [77, 272] on div at bounding box center [75, 269] width 14 height 14
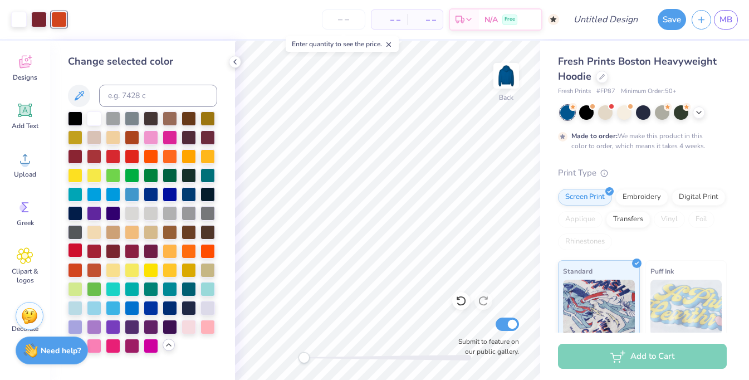
click at [77, 252] on div at bounding box center [75, 250] width 14 height 14
click at [71, 253] on div at bounding box center [75, 250] width 14 height 14
click at [134, 216] on div at bounding box center [132, 212] width 14 height 14
click at [40, 12] on div at bounding box center [39, 19] width 16 height 16
click at [192, 211] on div at bounding box center [189, 212] width 14 height 14
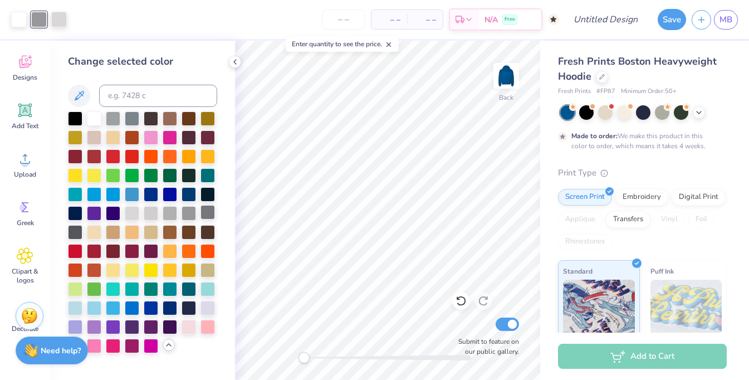
click at [206, 216] on div at bounding box center [208, 212] width 14 height 14
click at [61, 25] on div at bounding box center [59, 19] width 16 height 16
click at [166, 212] on div at bounding box center [170, 212] width 14 height 14
click at [95, 120] on div at bounding box center [94, 117] width 14 height 14
click at [40, 17] on div at bounding box center [39, 19] width 16 height 16
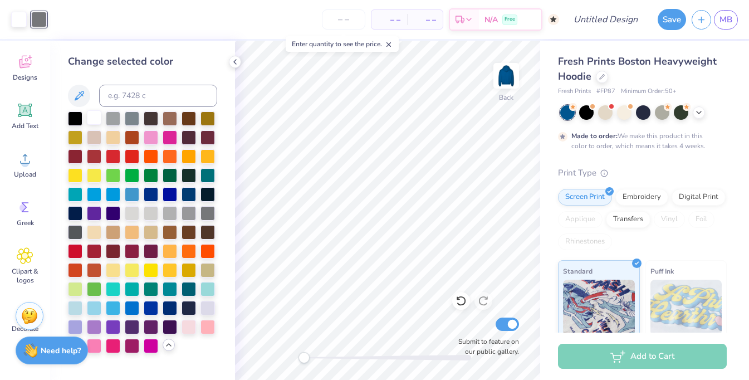
click at [95, 122] on div at bounding box center [94, 117] width 14 height 14
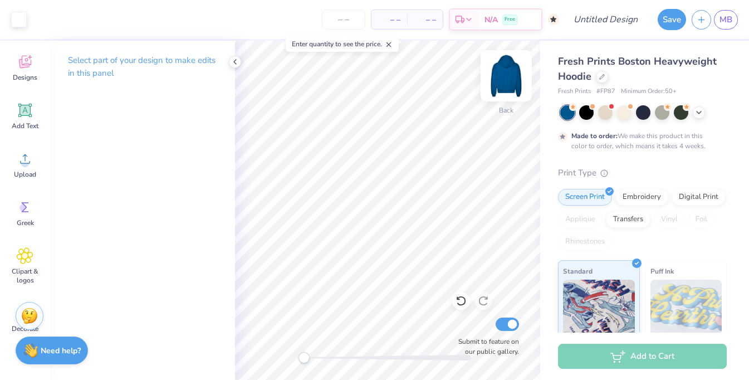
click at [508, 75] on img at bounding box center [506, 75] width 45 height 45
click at [25, 71] on div "Designs" at bounding box center [25, 68] width 40 height 42
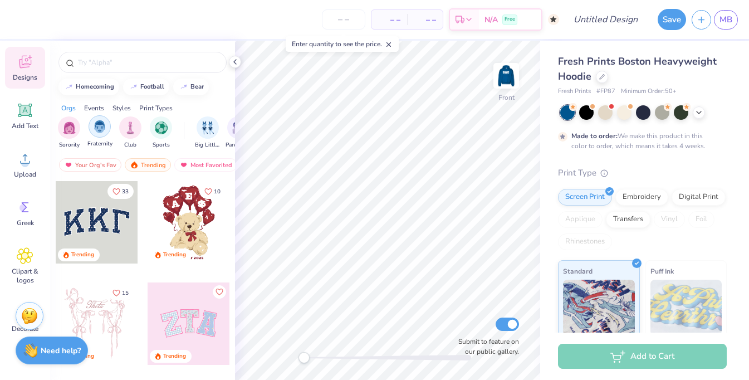
scroll to position [0, 0]
click at [101, 126] on img "filter for Fraternity" at bounding box center [100, 126] width 12 height 13
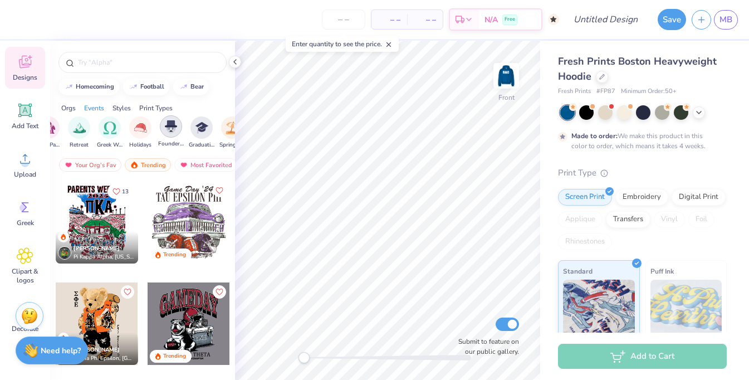
scroll to position [0, 369]
click at [112, 129] on img "filter for Greek Week" at bounding box center [114, 126] width 13 height 13
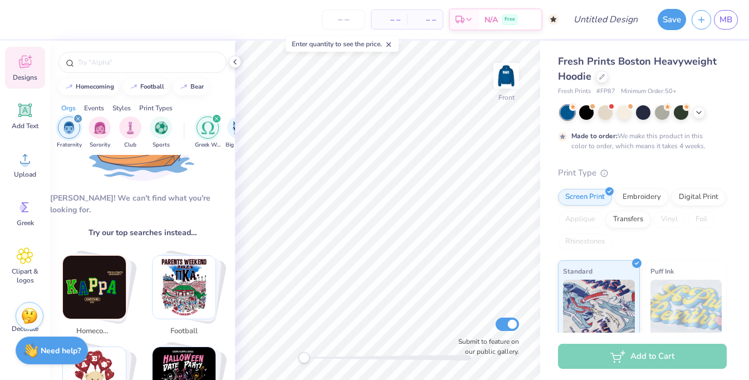
scroll to position [0, 0]
click at [70, 131] on img "filter for Fraternity" at bounding box center [69, 127] width 12 height 13
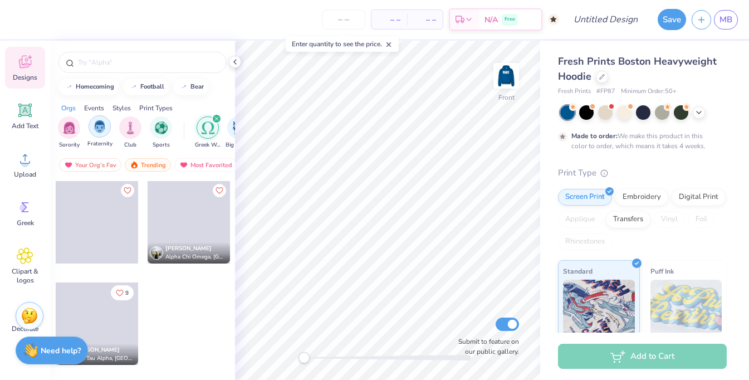
click at [104, 131] on img "filter for Fraternity" at bounding box center [100, 126] width 12 height 13
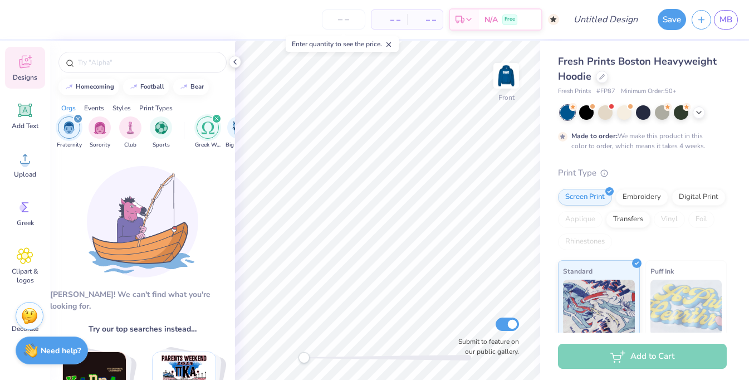
click at [218, 119] on icon "filter for Greek Week" at bounding box center [216, 118] width 4 height 4
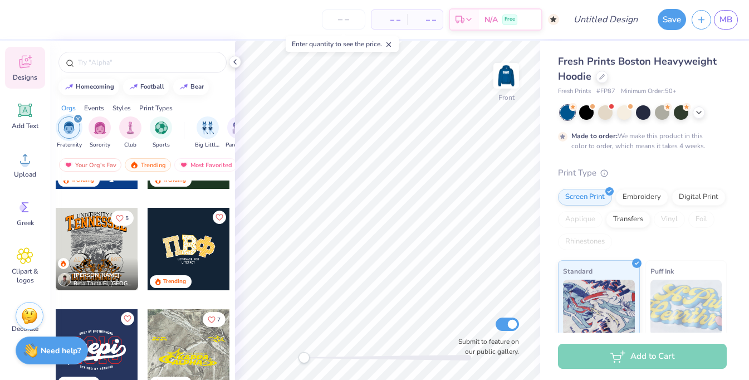
scroll to position [279, 0]
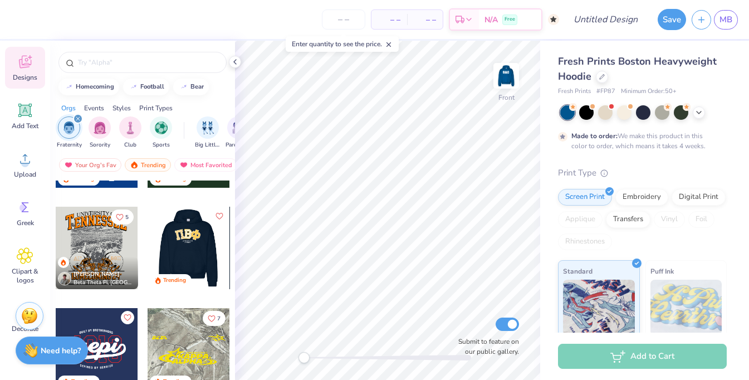
click at [187, 238] on div at bounding box center [188, 248] width 82 height 82
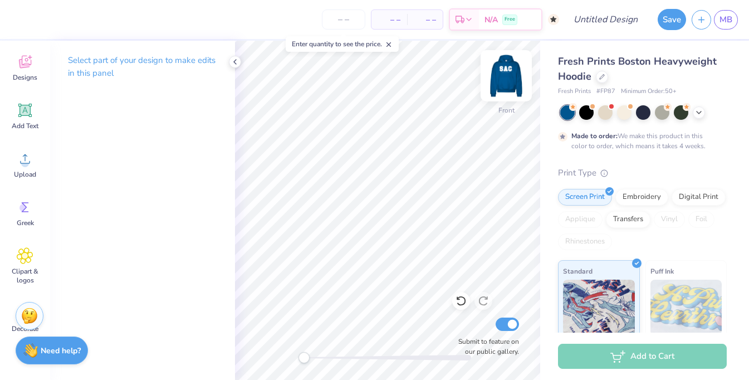
click at [505, 70] on img at bounding box center [506, 75] width 45 height 45
click at [30, 65] on icon at bounding box center [24, 63] width 11 height 9
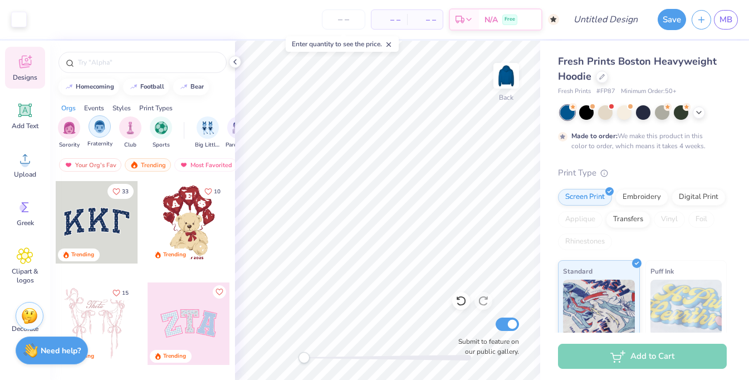
click at [101, 127] on img "filter for Fraternity" at bounding box center [100, 126] width 12 height 13
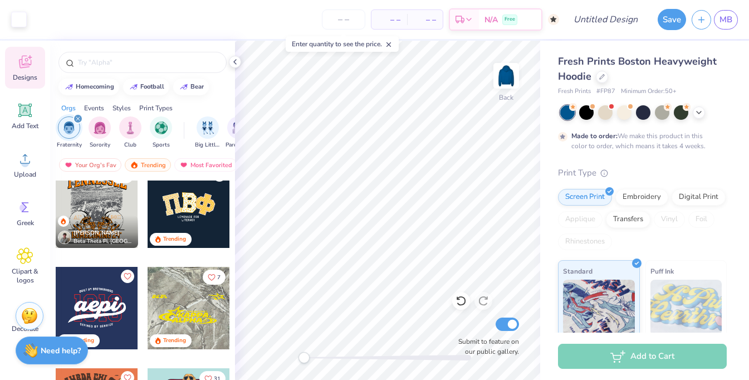
scroll to position [330, 0]
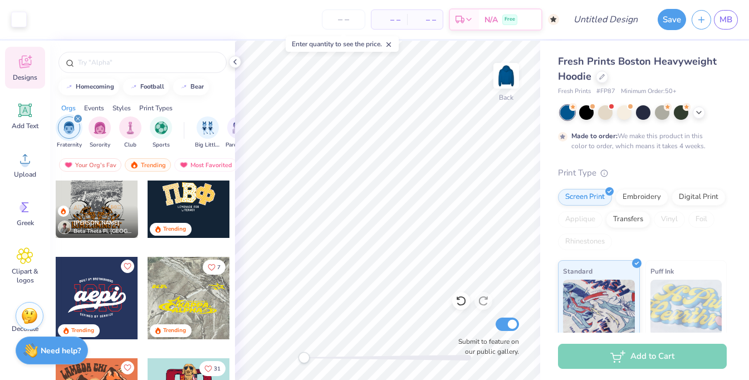
click at [187, 193] on div at bounding box center [189, 196] width 82 height 82
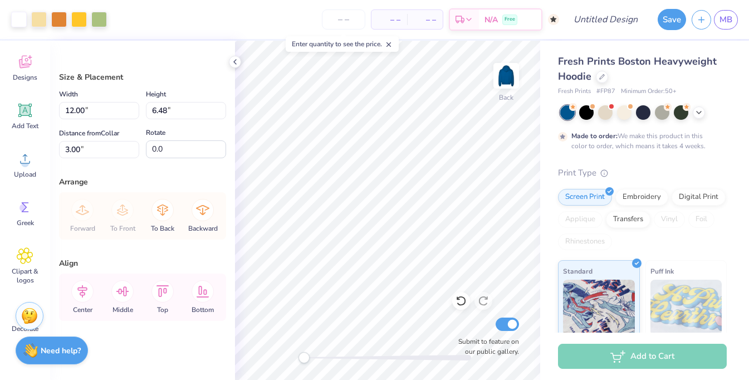
type input "10.30"
type input "5.57"
type input "3.92"
type input "10.46"
type input "3.00"
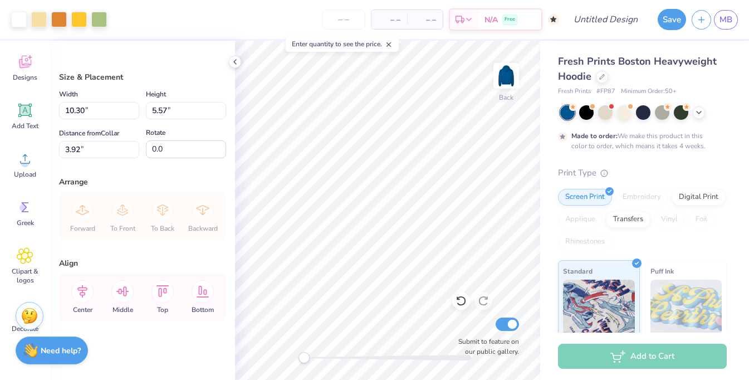
type input "12.06"
type input "6.52"
type input "2.97"
click at [39, 25] on div at bounding box center [39, 19] width 16 height 16
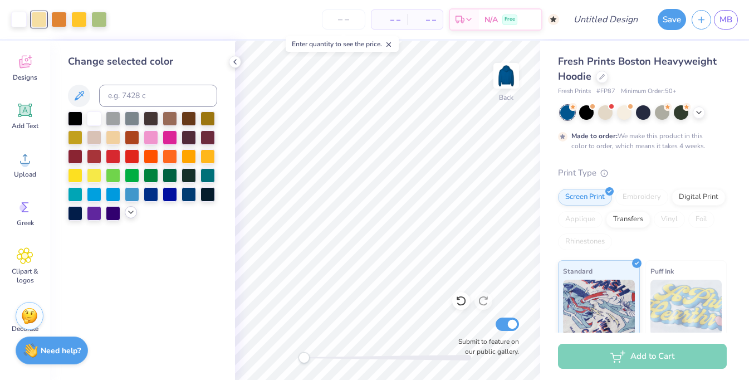
click at [132, 212] on icon at bounding box center [130, 212] width 9 height 9
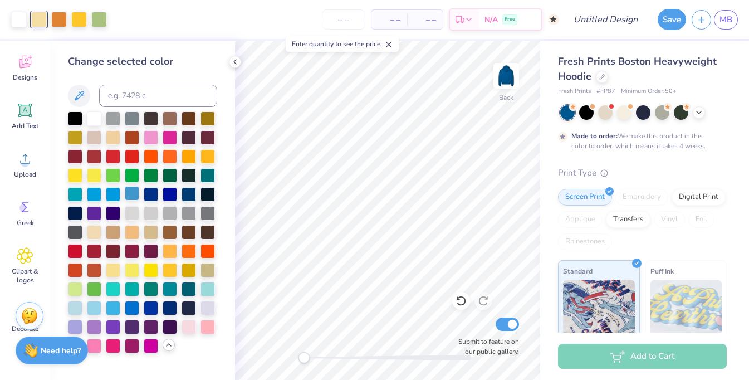
click at [132, 196] on div at bounding box center [132, 193] width 14 height 14
click at [74, 312] on div at bounding box center [75, 307] width 14 height 14
click at [62, 14] on div at bounding box center [59, 19] width 16 height 16
click at [170, 193] on div at bounding box center [170, 193] width 14 height 14
click at [158, 194] on div at bounding box center [151, 193] width 14 height 14
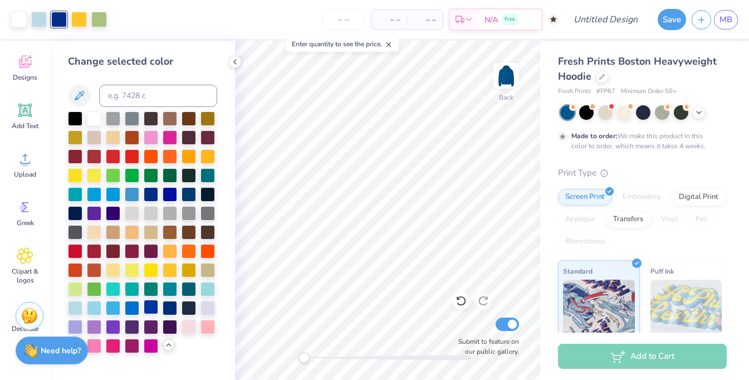
click at [153, 308] on div at bounding box center [151, 307] width 14 height 14
click at [76, 20] on div at bounding box center [79, 19] width 16 height 16
click at [149, 216] on div at bounding box center [151, 212] width 14 height 14
click at [97, 12] on div at bounding box center [99, 19] width 16 height 16
click at [170, 192] on div at bounding box center [170, 193] width 14 height 14
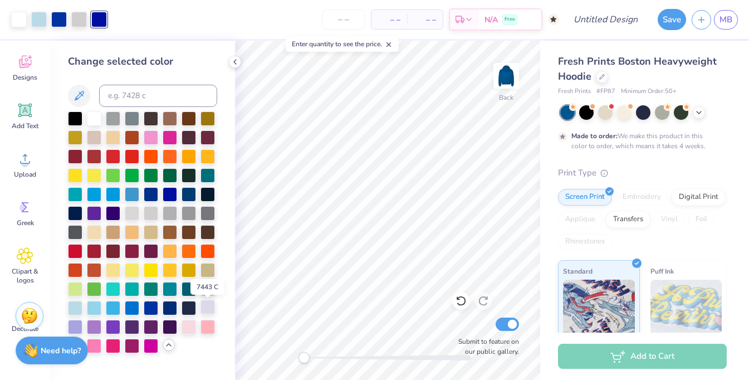
click at [204, 310] on div at bounding box center [208, 307] width 14 height 14
click at [96, 309] on div at bounding box center [94, 307] width 14 height 14
click at [81, 13] on div at bounding box center [79, 19] width 16 height 16
click at [94, 120] on div at bounding box center [94, 117] width 14 height 14
click at [80, 16] on div at bounding box center [79, 19] width 16 height 16
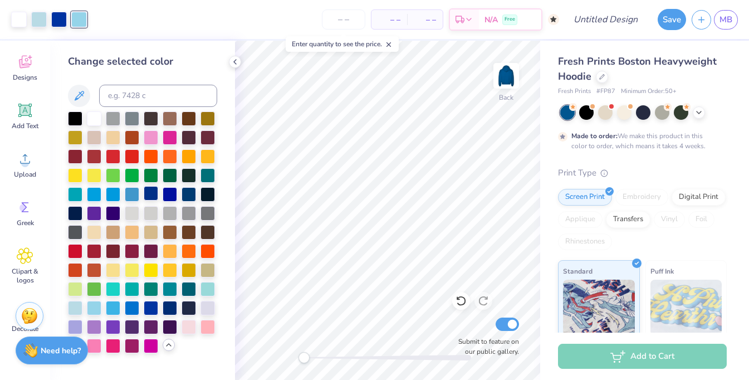
click at [148, 197] on div at bounding box center [151, 193] width 14 height 14
click at [37, 16] on div at bounding box center [39, 19] width 16 height 16
click at [131, 216] on div at bounding box center [132, 212] width 14 height 14
click at [129, 308] on div at bounding box center [132, 307] width 14 height 14
click at [151, 309] on div at bounding box center [151, 307] width 14 height 14
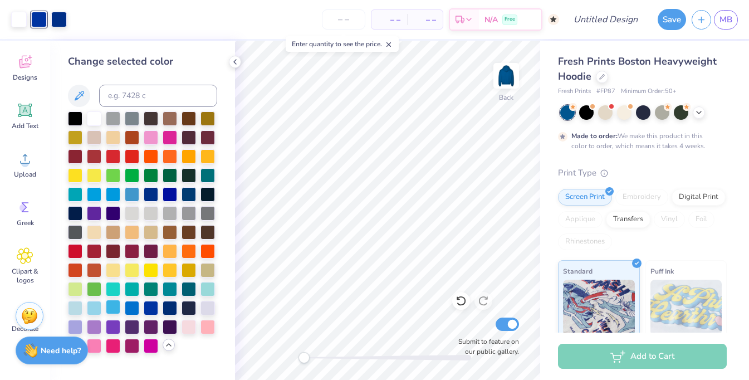
click at [113, 310] on div at bounding box center [113, 307] width 14 height 14
click at [92, 310] on div at bounding box center [94, 307] width 14 height 14
click at [74, 303] on div at bounding box center [75, 307] width 14 height 14
click at [460, 300] on icon at bounding box center [461, 300] width 11 height 11
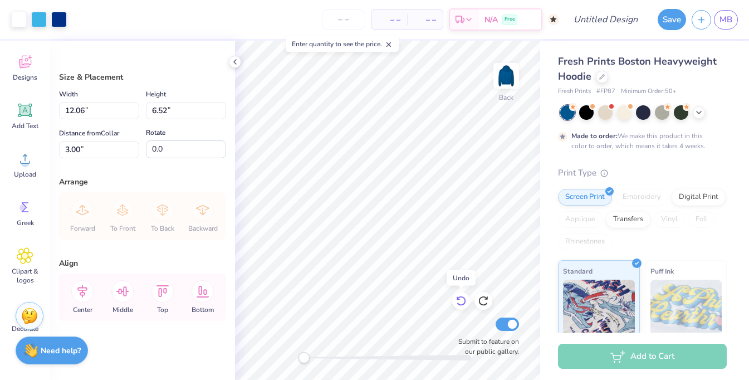
click at [460, 300] on icon at bounding box center [461, 300] width 11 height 11
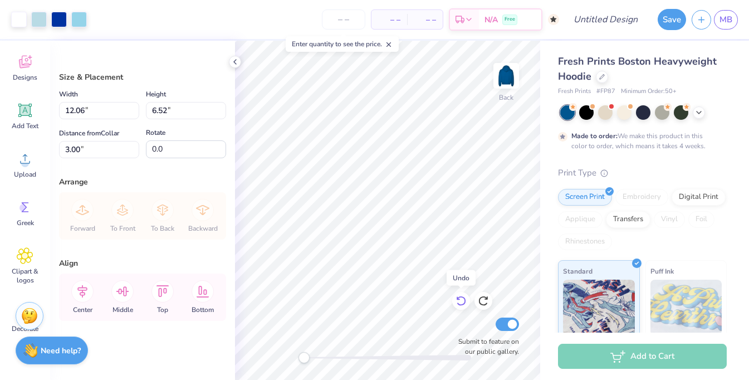
click at [460, 300] on icon at bounding box center [461, 300] width 11 height 11
click at [57, 18] on div at bounding box center [59, 19] width 16 height 16
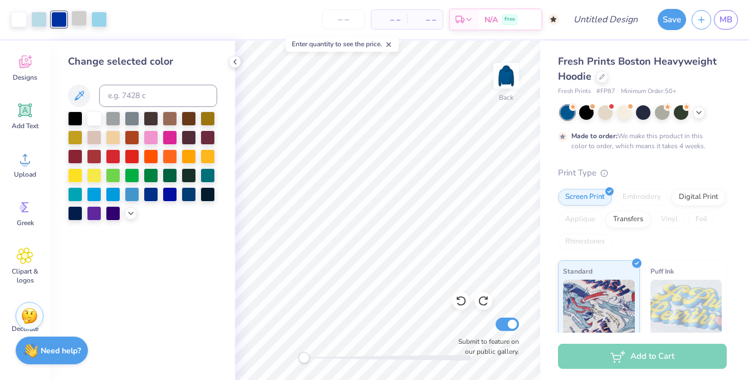
click at [79, 17] on div at bounding box center [79, 19] width 16 height 16
click at [131, 213] on polyline at bounding box center [131, 212] width 4 height 2
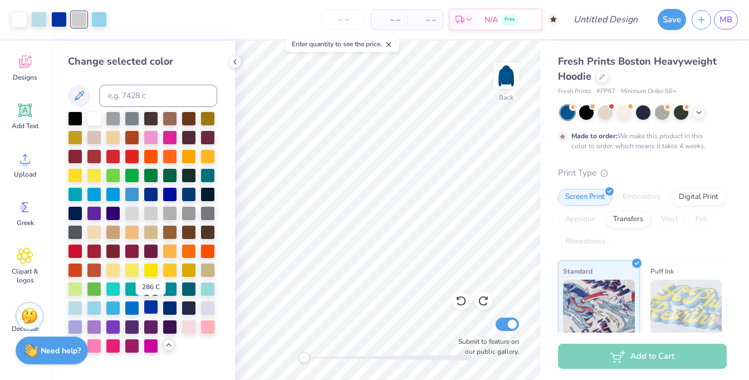
click at [153, 310] on div at bounding box center [151, 307] width 14 height 14
click at [134, 310] on div at bounding box center [132, 307] width 14 height 14
click at [73, 305] on div at bounding box center [75, 307] width 14 height 14
click at [151, 310] on div at bounding box center [151, 307] width 14 height 14
click at [462, 299] on icon at bounding box center [461, 300] width 11 height 11
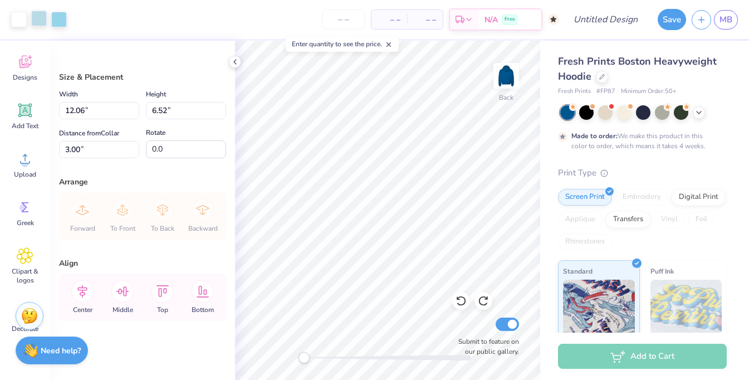
click at [41, 21] on div at bounding box center [39, 19] width 16 height 16
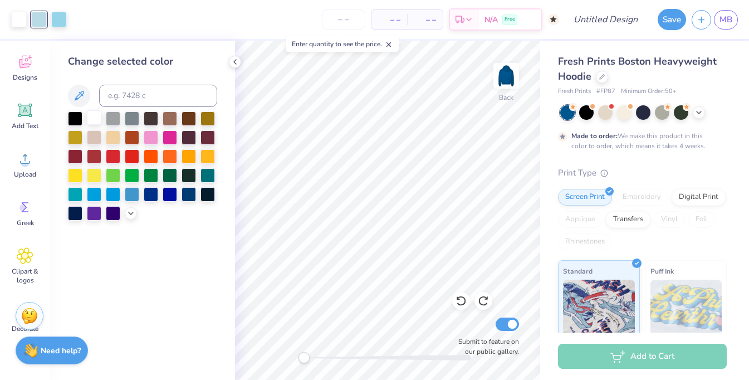
click at [95, 121] on div at bounding box center [94, 117] width 14 height 14
click at [42, 25] on div at bounding box center [39, 19] width 16 height 16
click at [455, 301] on div at bounding box center [461, 301] width 18 height 18
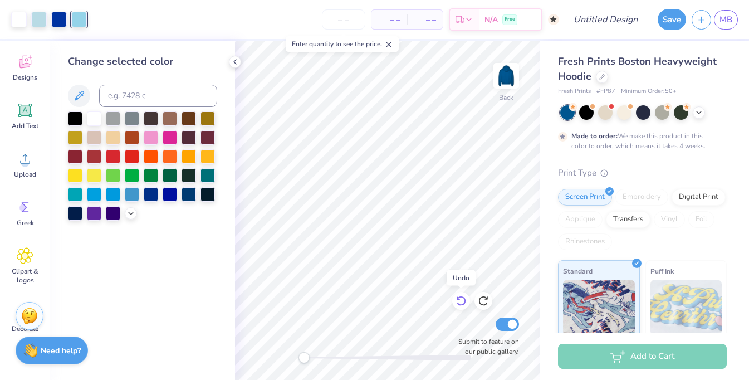
click at [455, 301] on div at bounding box center [461, 301] width 18 height 18
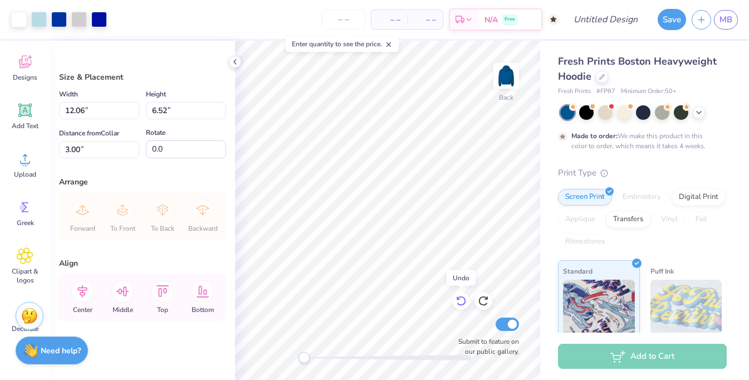
click at [455, 301] on div at bounding box center [461, 301] width 18 height 18
click at [19, 23] on div at bounding box center [19, 19] width 16 height 16
click at [20, 21] on div at bounding box center [19, 19] width 16 height 16
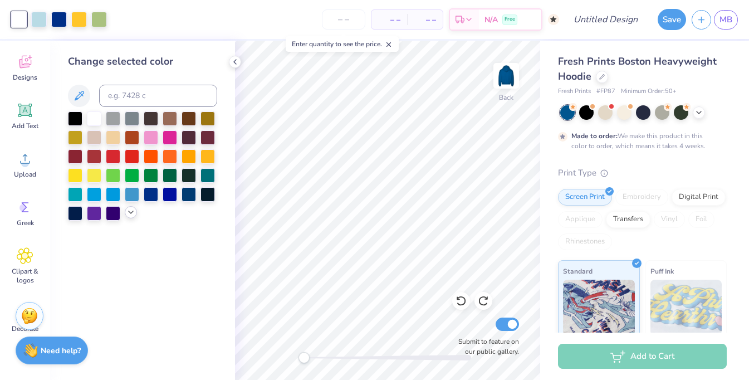
click at [130, 212] on icon at bounding box center [130, 212] width 9 height 9
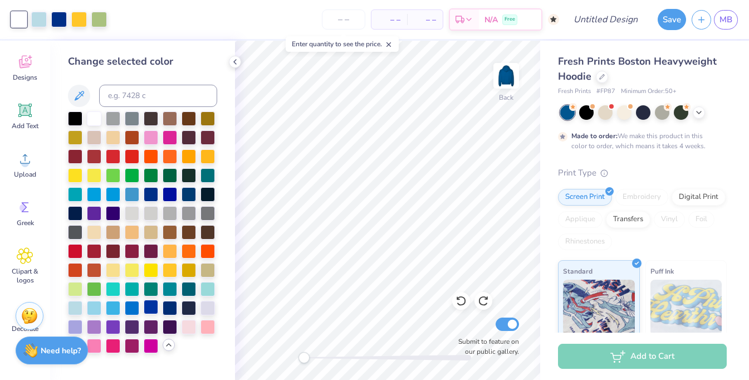
click at [154, 305] on div at bounding box center [151, 307] width 14 height 14
click at [78, 308] on div at bounding box center [75, 307] width 14 height 14
click at [63, 21] on div at bounding box center [59, 19] width 16 height 16
click at [95, 118] on div at bounding box center [94, 117] width 14 height 14
click at [37, 15] on div at bounding box center [39, 19] width 16 height 16
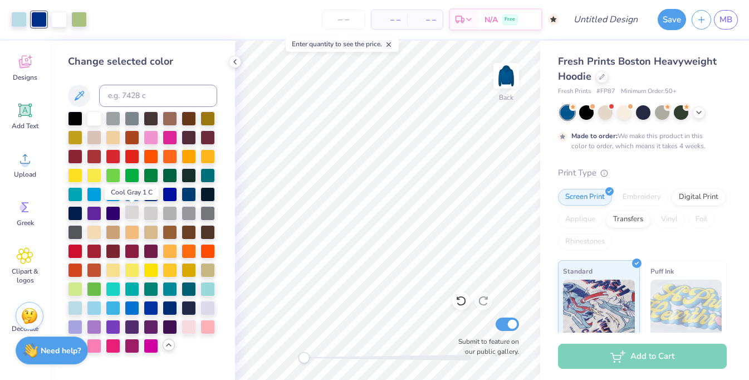
click at [134, 214] on div at bounding box center [132, 212] width 14 height 14
click at [82, 16] on div at bounding box center [79, 19] width 16 height 16
click at [154, 309] on div at bounding box center [151, 307] width 14 height 14
click at [92, 118] on div at bounding box center [94, 117] width 14 height 14
click at [40, 16] on div at bounding box center [39, 19] width 16 height 16
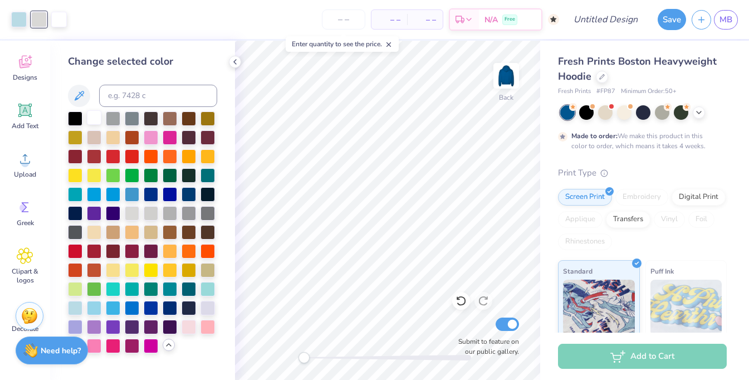
click at [91, 121] on div at bounding box center [94, 117] width 14 height 14
click at [25, 21] on div at bounding box center [19, 19] width 16 height 16
click at [98, 119] on div at bounding box center [94, 117] width 14 height 14
click at [459, 303] on icon at bounding box center [461, 300] width 11 height 11
click at [459, 302] on icon at bounding box center [461, 300] width 11 height 11
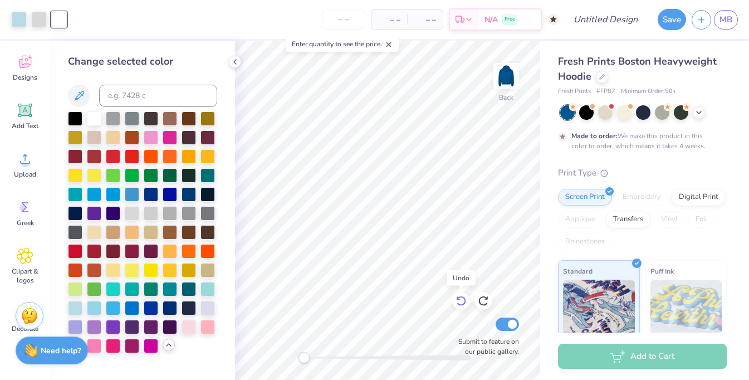
click at [459, 302] on icon at bounding box center [461, 300] width 11 height 11
click at [458, 298] on icon at bounding box center [458, 299] width 2 height 2
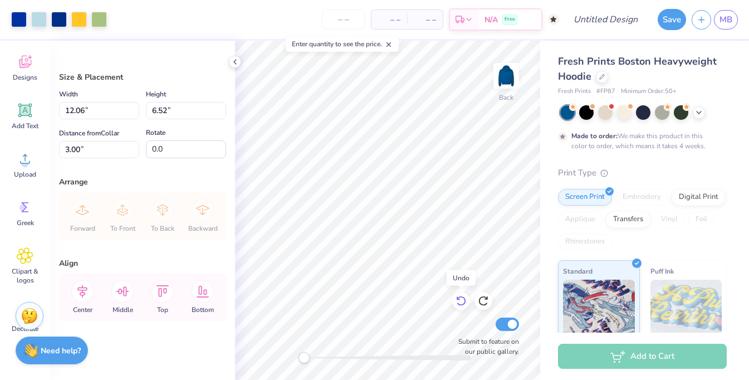
click at [458, 298] on icon at bounding box center [458, 299] width 2 height 2
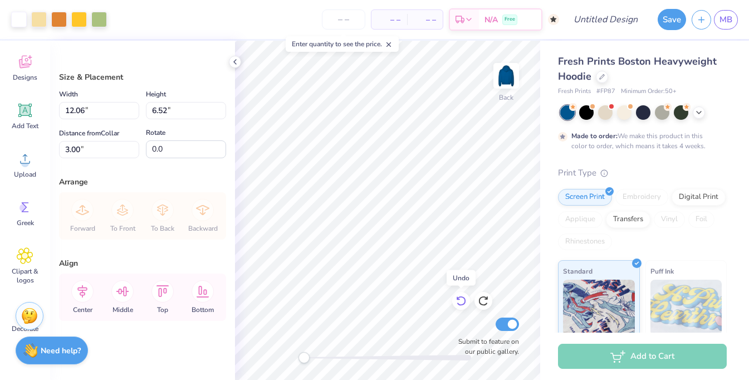
click at [458, 298] on icon at bounding box center [458, 299] width 2 height 2
type input "2.97"
click at [458, 298] on icon at bounding box center [458, 299] width 2 height 2
type input "10.30"
type input "5.57"
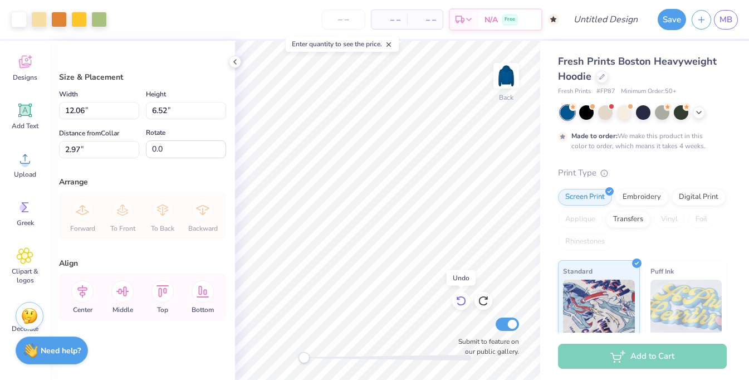
type input "3.92"
click at [458, 298] on icon at bounding box center [458, 299] width 2 height 2
type input "12.00"
type input "6.48"
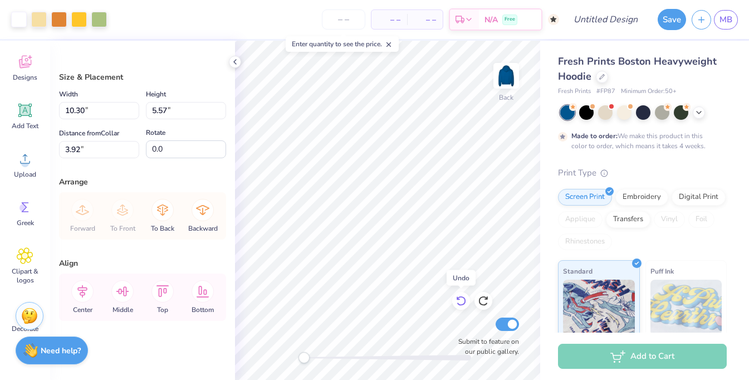
type input "3.00"
click at [458, 298] on icon at bounding box center [458, 299] width 2 height 2
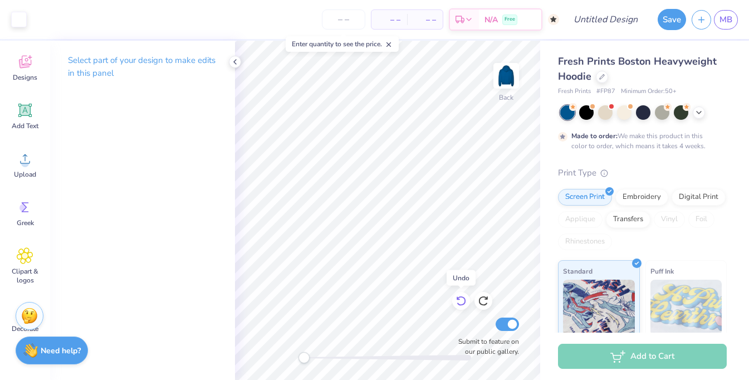
click at [458, 298] on icon at bounding box center [458, 299] width 2 height 2
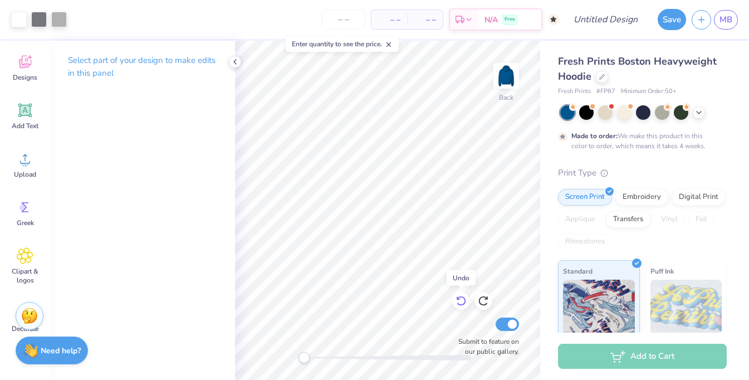
click at [458, 298] on icon at bounding box center [458, 299] width 2 height 2
click at [484, 301] on icon at bounding box center [483, 300] width 11 height 11
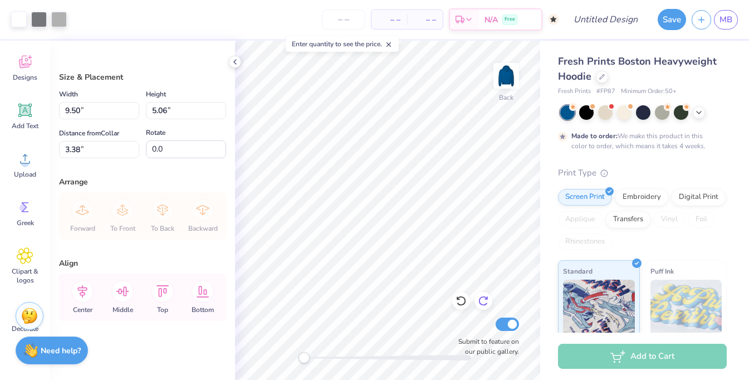
type input "10.28"
type input "5.48"
click at [484, 301] on icon at bounding box center [483, 300] width 11 height 11
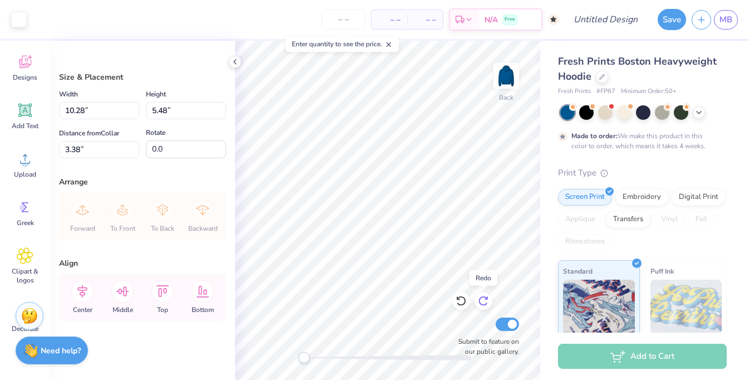
click at [484, 301] on icon at bounding box center [483, 300] width 11 height 11
type input "10.46"
type input "5.57"
type input "3.00"
click at [484, 301] on icon at bounding box center [483, 300] width 11 height 11
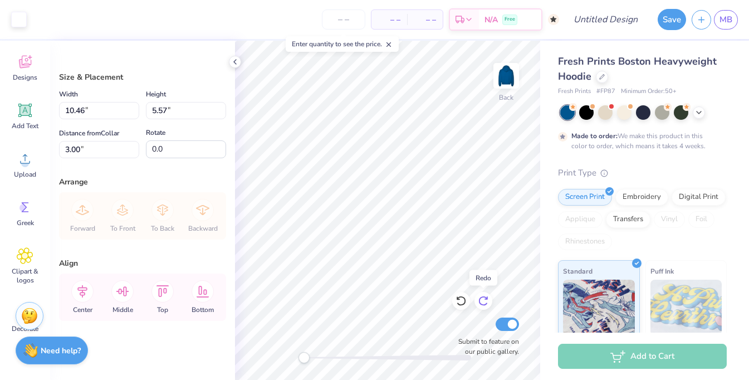
click at [484, 301] on icon at bounding box center [483, 300] width 11 height 11
type input "12.00"
type input "6.48"
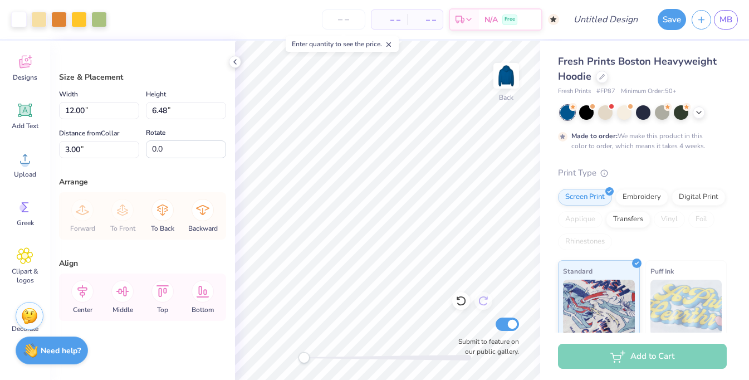
type input "7.97"
type input "4.31"
type input "5.18"
type input "10.46"
type input "5.57"
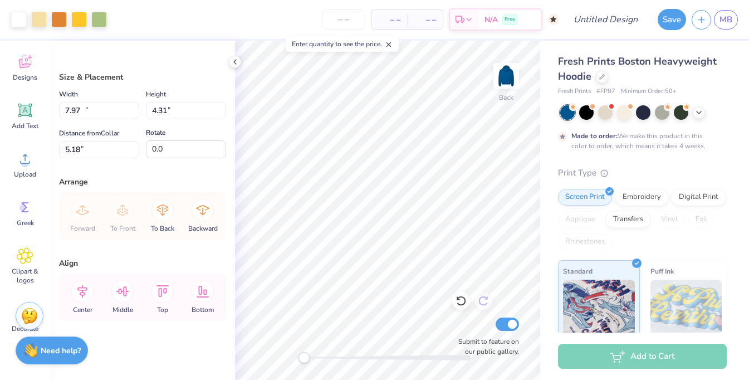
type input "3.00"
type input "8.30"
type input "4.48"
type input "5.00"
type input "8.79"
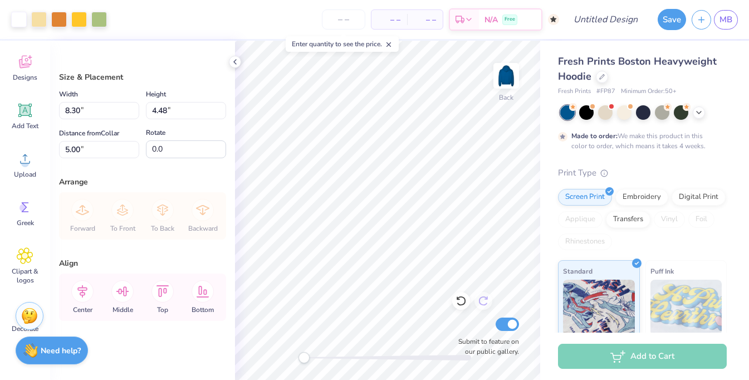
type input "4.75"
type input "3.00"
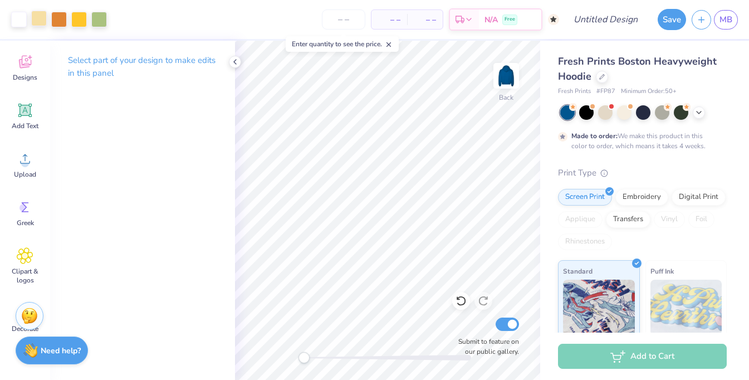
click at [43, 21] on div at bounding box center [39, 19] width 16 height 16
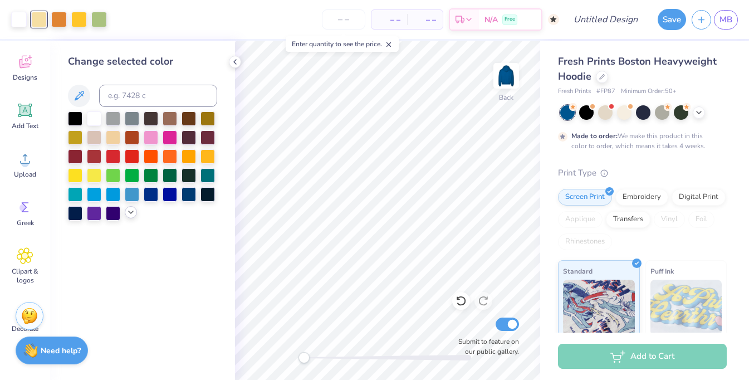
click at [132, 216] on icon at bounding box center [130, 212] width 9 height 9
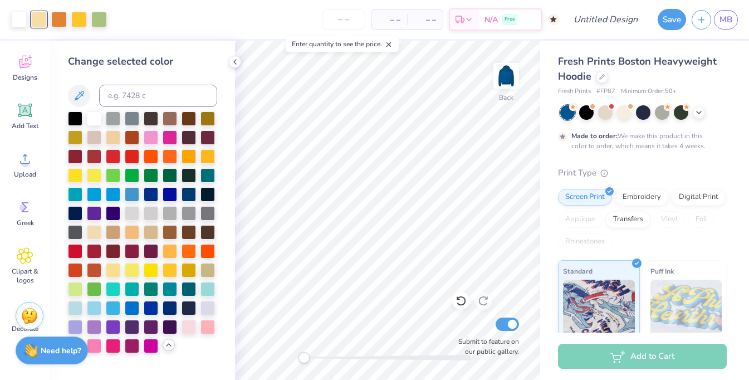
click at [132, 216] on div at bounding box center [132, 213] width 14 height 14
click at [61, 21] on div at bounding box center [59, 19] width 16 height 16
click at [149, 209] on div at bounding box center [151, 212] width 14 height 14
click at [80, 16] on div at bounding box center [79, 19] width 16 height 16
click at [169, 218] on div at bounding box center [170, 212] width 14 height 14
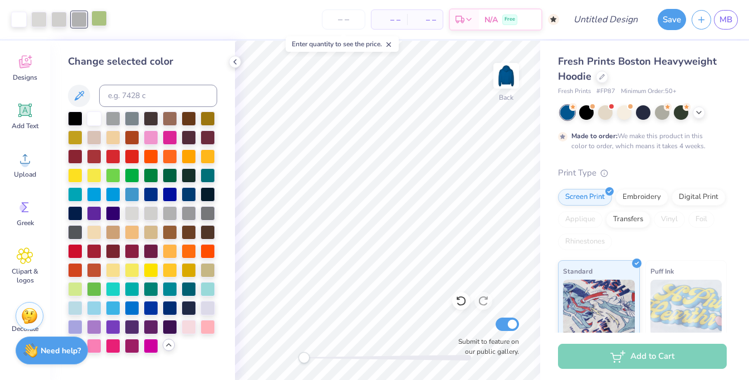
click at [99, 19] on div at bounding box center [99, 19] width 16 height 16
click at [192, 212] on div at bounding box center [189, 212] width 14 height 14
click at [61, 21] on div at bounding box center [59, 19] width 16 height 16
click at [95, 121] on div at bounding box center [94, 117] width 14 height 14
click at [81, 19] on div at bounding box center [79, 19] width 16 height 16
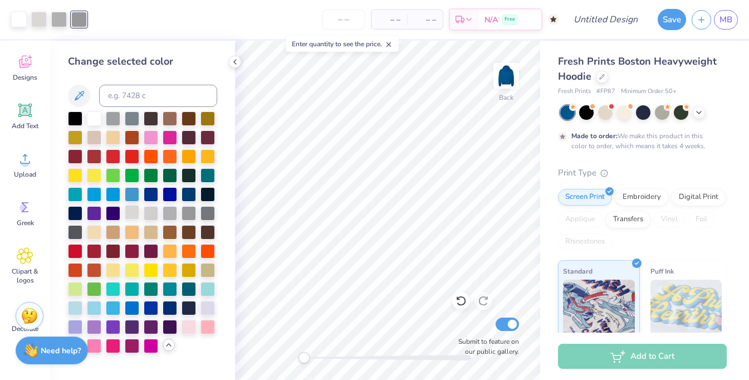
click at [134, 214] on div at bounding box center [132, 212] width 14 height 14
click at [60, 20] on div at bounding box center [59, 19] width 16 height 16
click at [134, 215] on div at bounding box center [132, 212] width 14 height 14
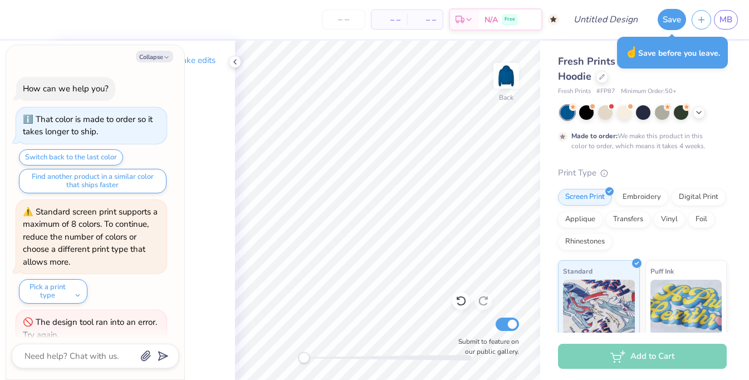
type textarea "x"
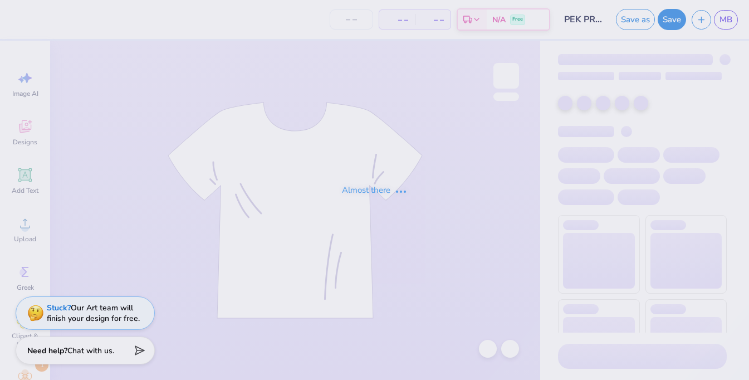
type input "PEK PRES"
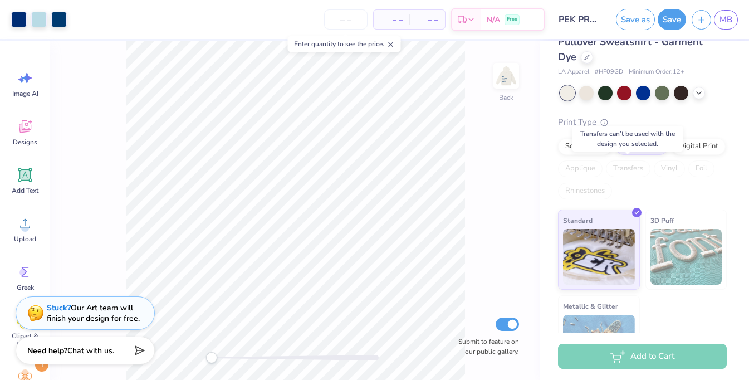
scroll to position [52, 0]
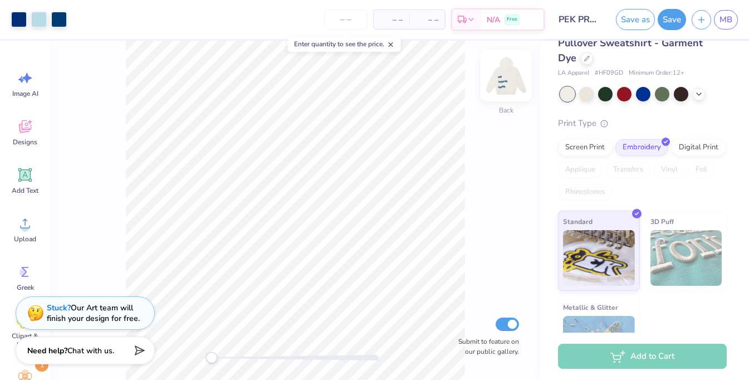
click at [502, 78] on img at bounding box center [506, 75] width 45 height 45
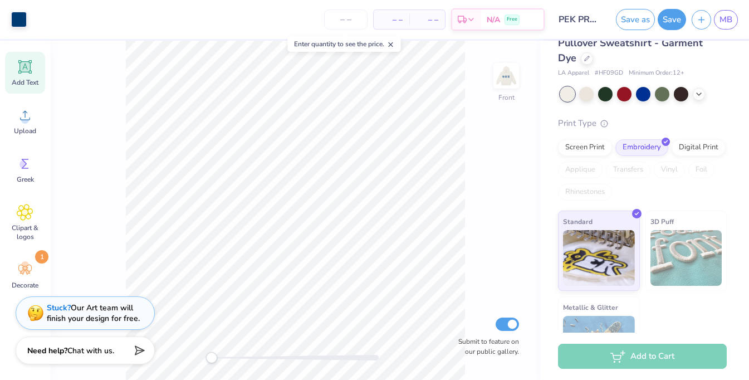
scroll to position [108, 0]
click at [21, 258] on div "Decorate 1" at bounding box center [25, 276] width 40 height 42
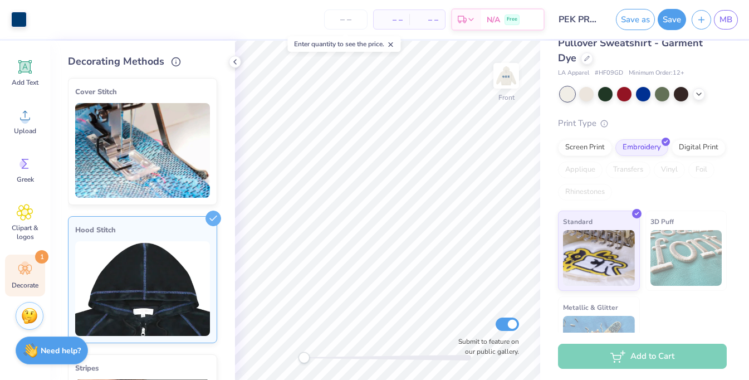
scroll to position [0, 0]
click at [160, 259] on img at bounding box center [142, 288] width 135 height 95
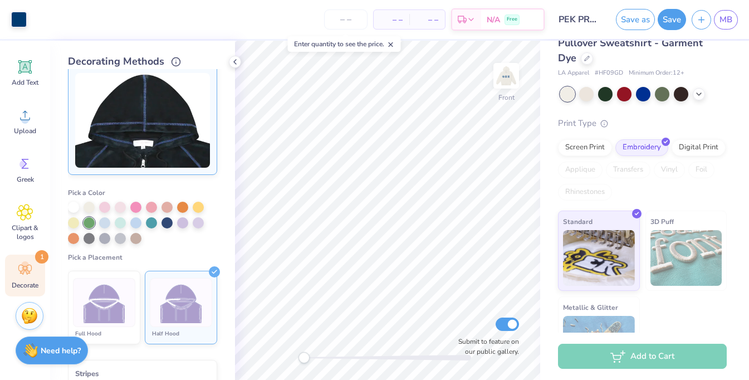
scroll to position [182, 0]
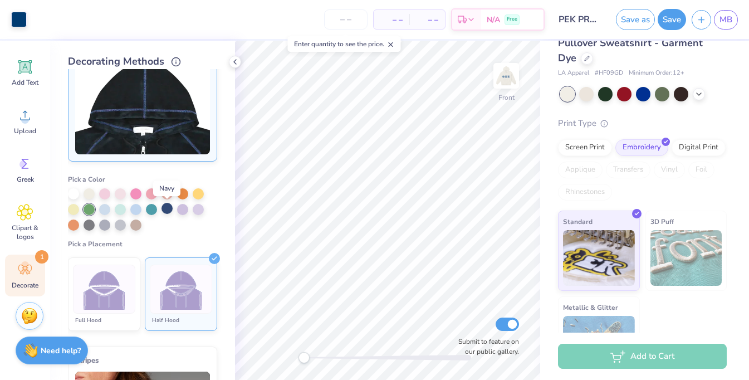
click at [167, 209] on div at bounding box center [167, 208] width 11 height 11
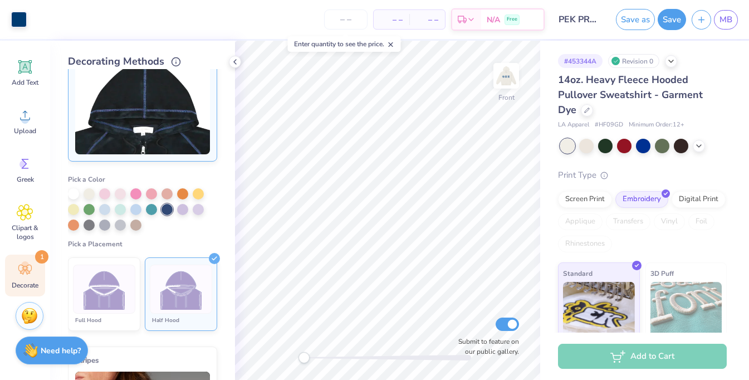
scroll to position [0, 0]
click at [672, 64] on icon at bounding box center [671, 60] width 9 height 9
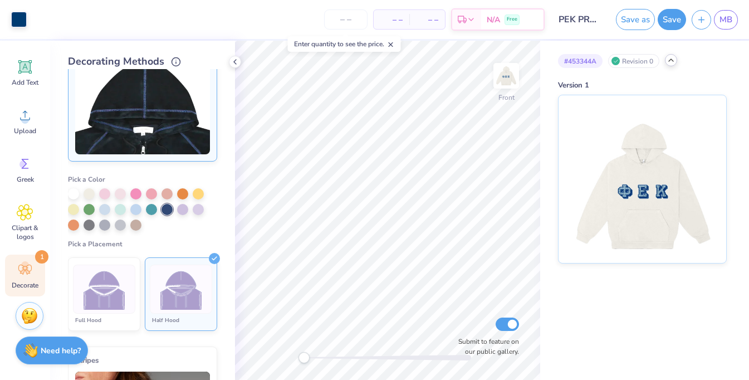
click at [672, 64] on icon at bounding box center [671, 60] width 9 height 9
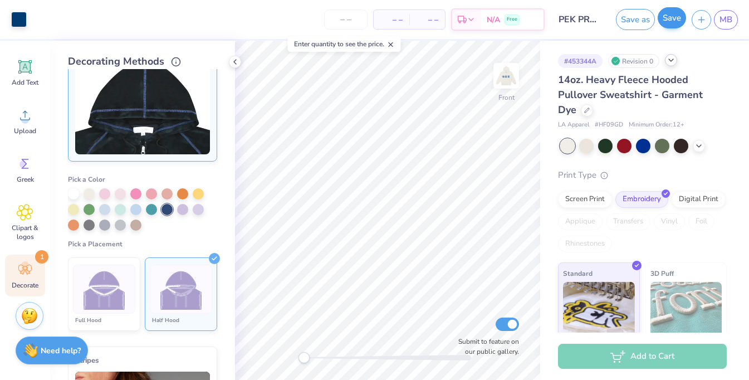
click at [676, 20] on button "Save" at bounding box center [672, 17] width 28 height 21
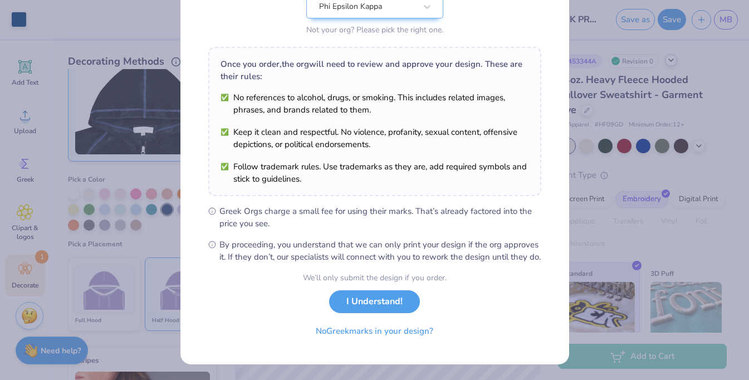
scroll to position [142, 0]
click at [406, 303] on button "I Understand!" at bounding box center [374, 298] width 91 height 23
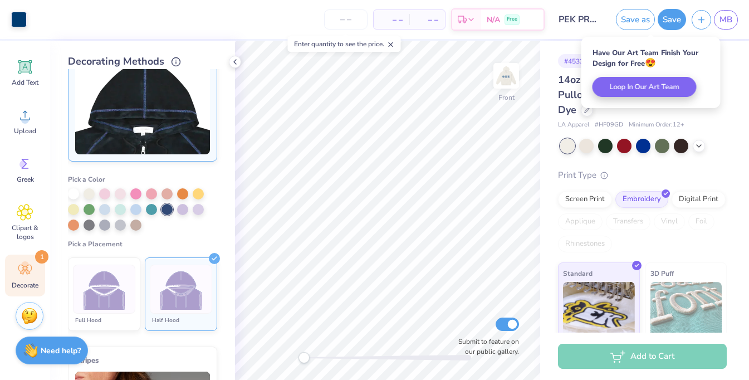
scroll to position [0, 0]
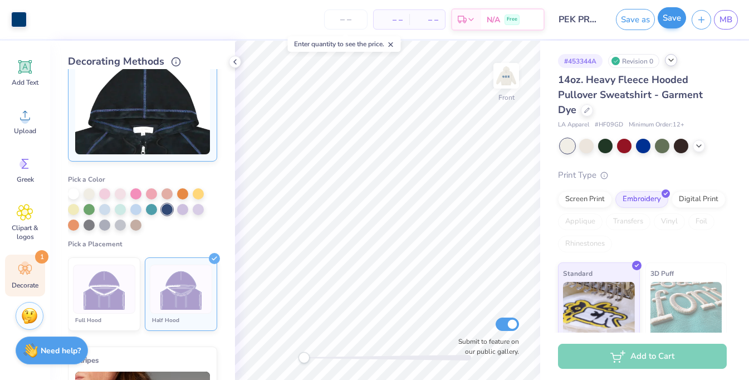
click at [673, 17] on button "Save" at bounding box center [672, 17] width 28 height 21
click at [720, 22] on span "MB" at bounding box center [726, 19] width 13 height 13
